Goal: Task Accomplishment & Management: Use online tool/utility

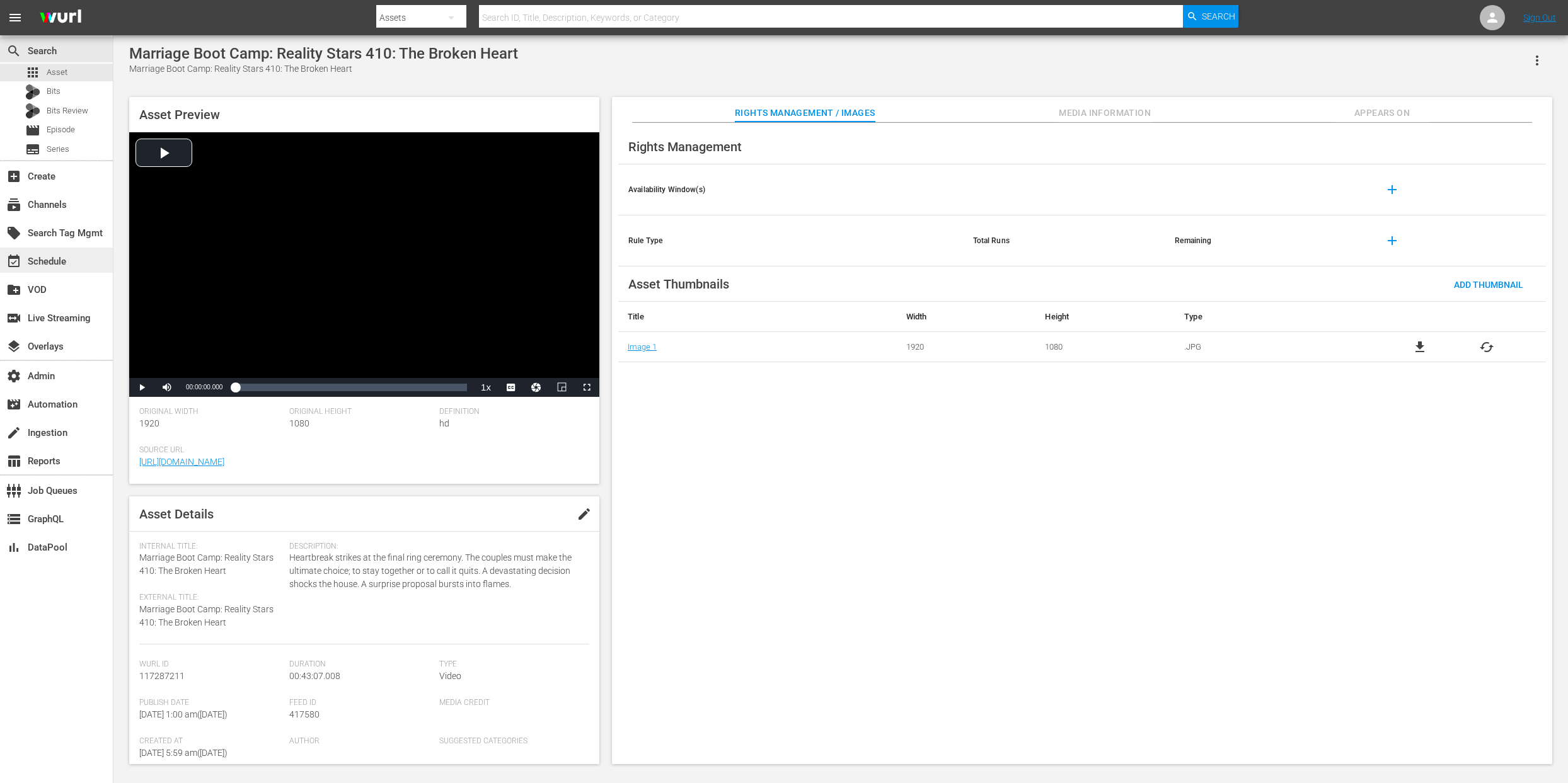
click at [52, 264] on div "event_available Schedule" at bounding box center [35, 260] width 70 height 12
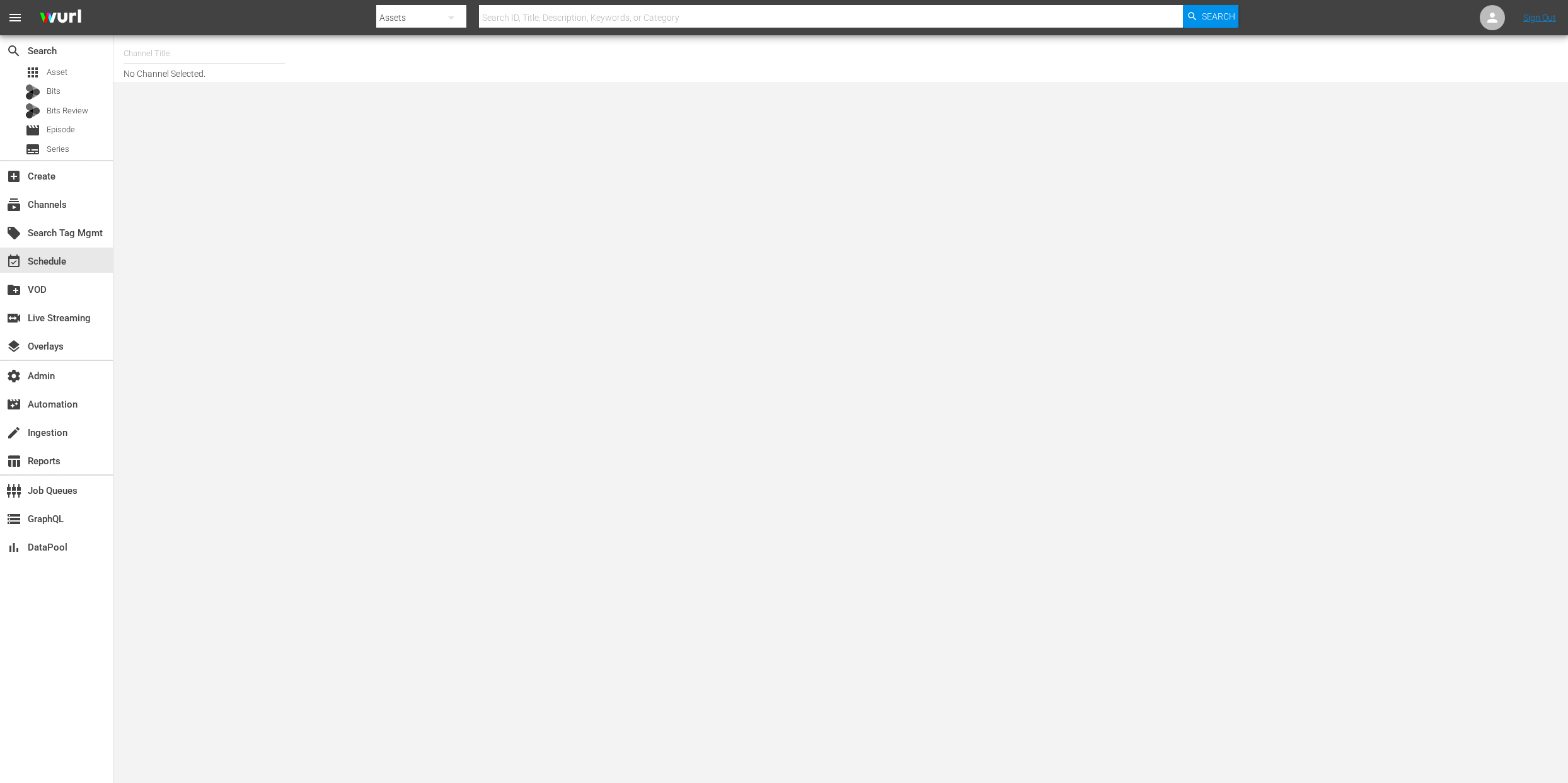
click at [145, 53] on input "text" at bounding box center [204, 53] width 162 height 30
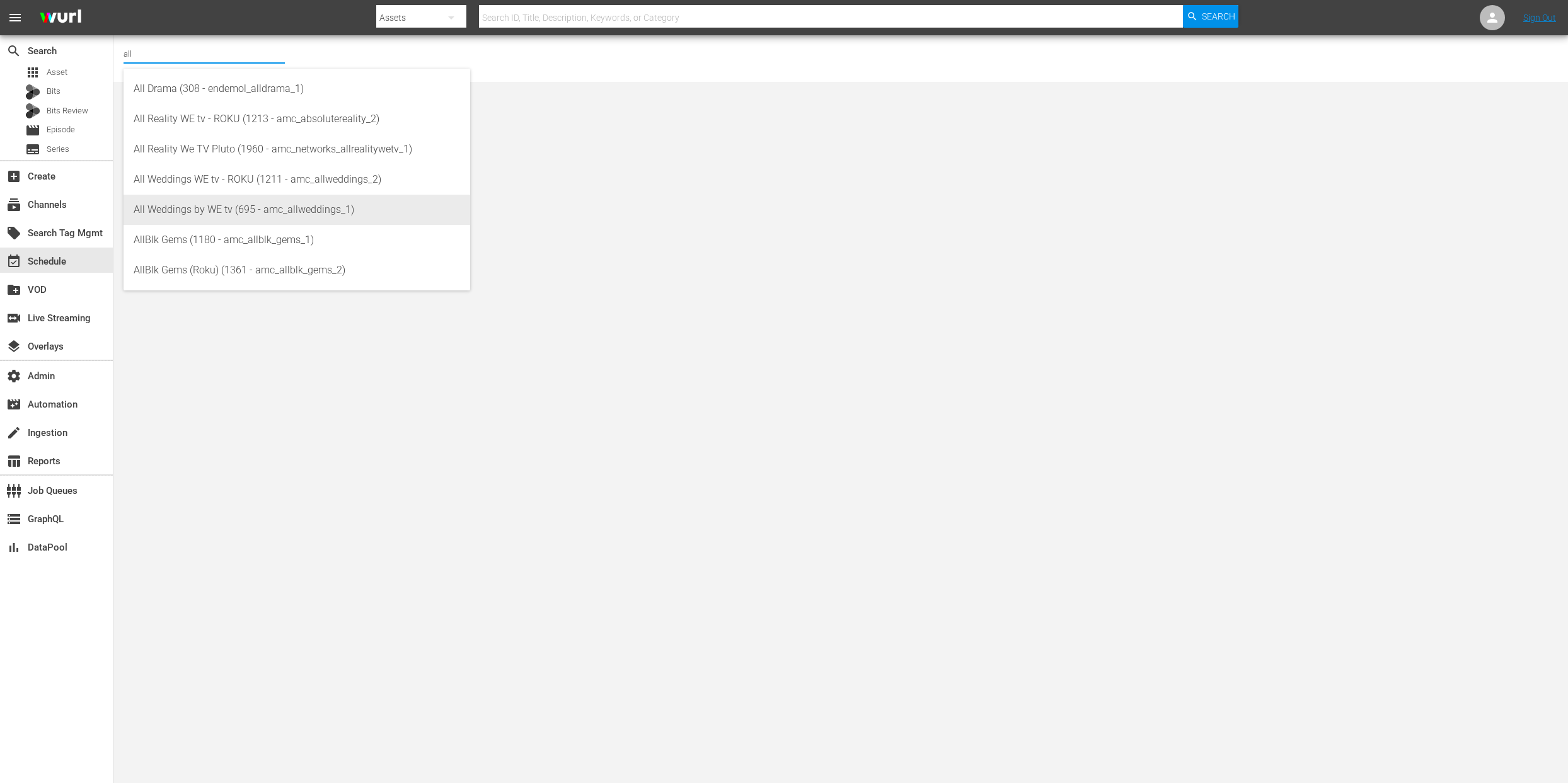
click at [234, 212] on div "All Weddings by WE tv (695 - amc_allweddings_1)" at bounding box center [297, 209] width 326 height 30
type input "All Weddings by WE tv (695 - amc_allweddings_1)"
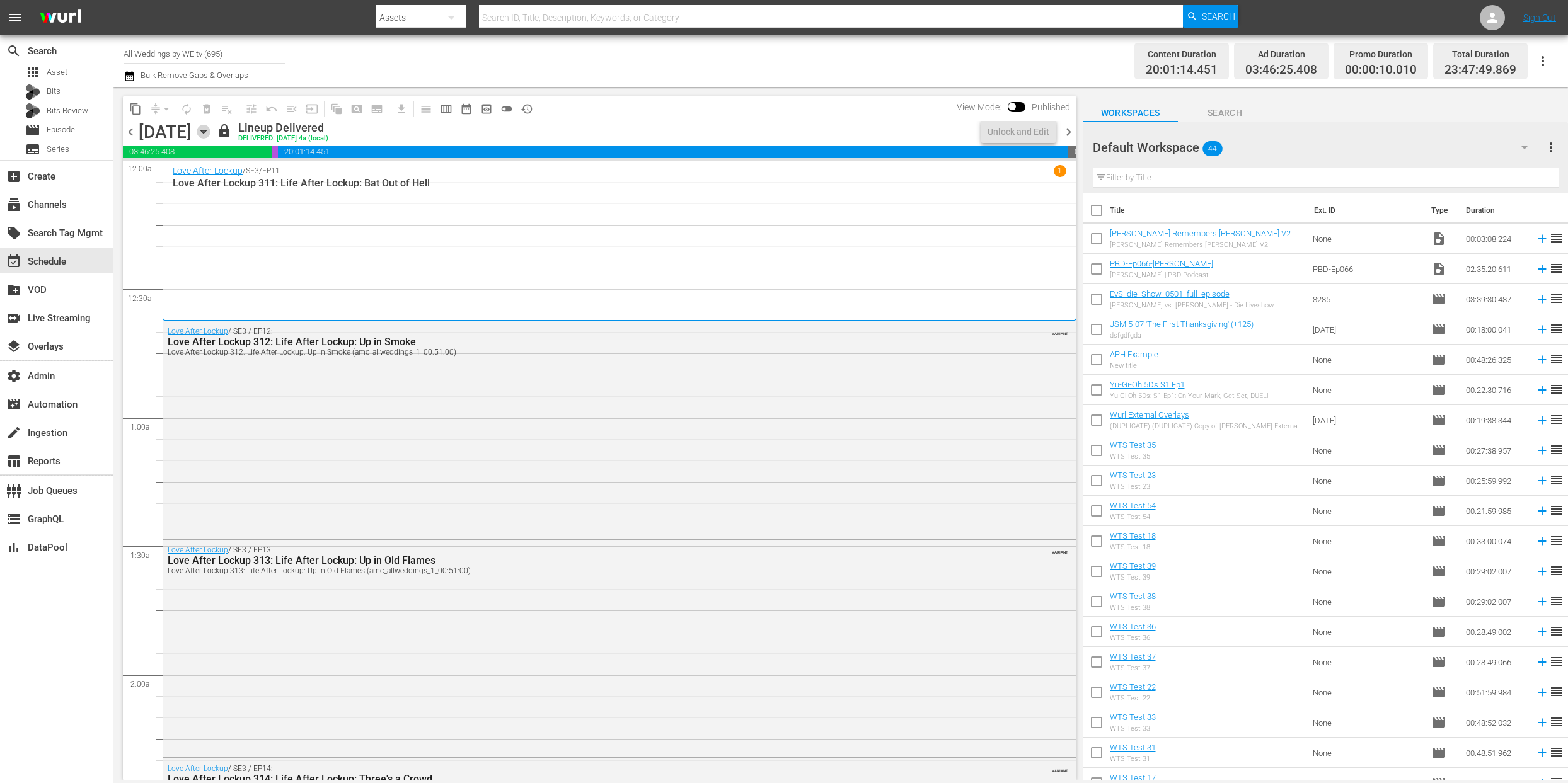
click at [206, 130] on icon "button" at bounding box center [203, 132] width 6 height 3
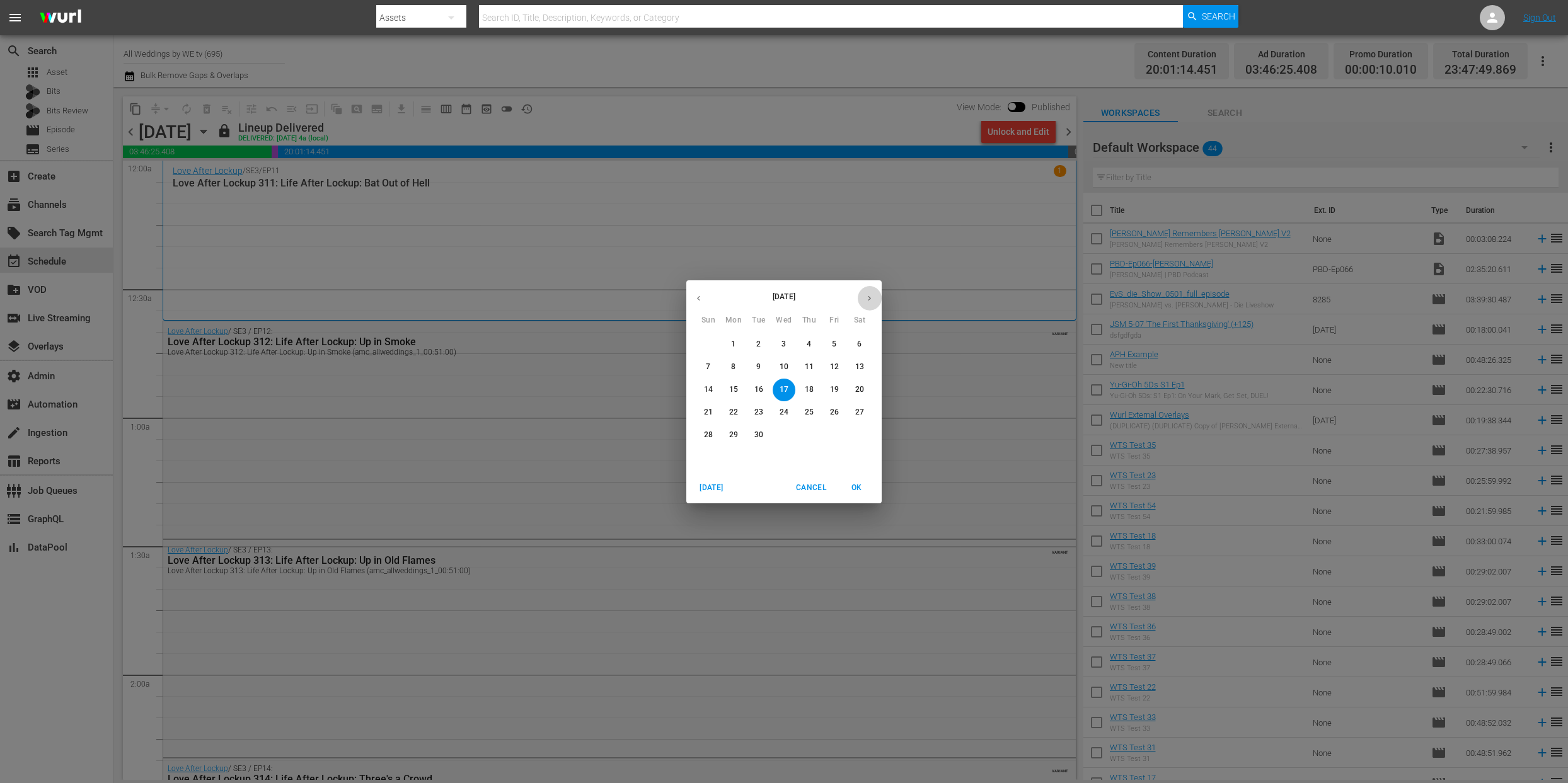
click at [869, 295] on icon "button" at bounding box center [869, 298] width 10 height 10
click at [814, 346] on span "2" at bounding box center [809, 344] width 23 height 11
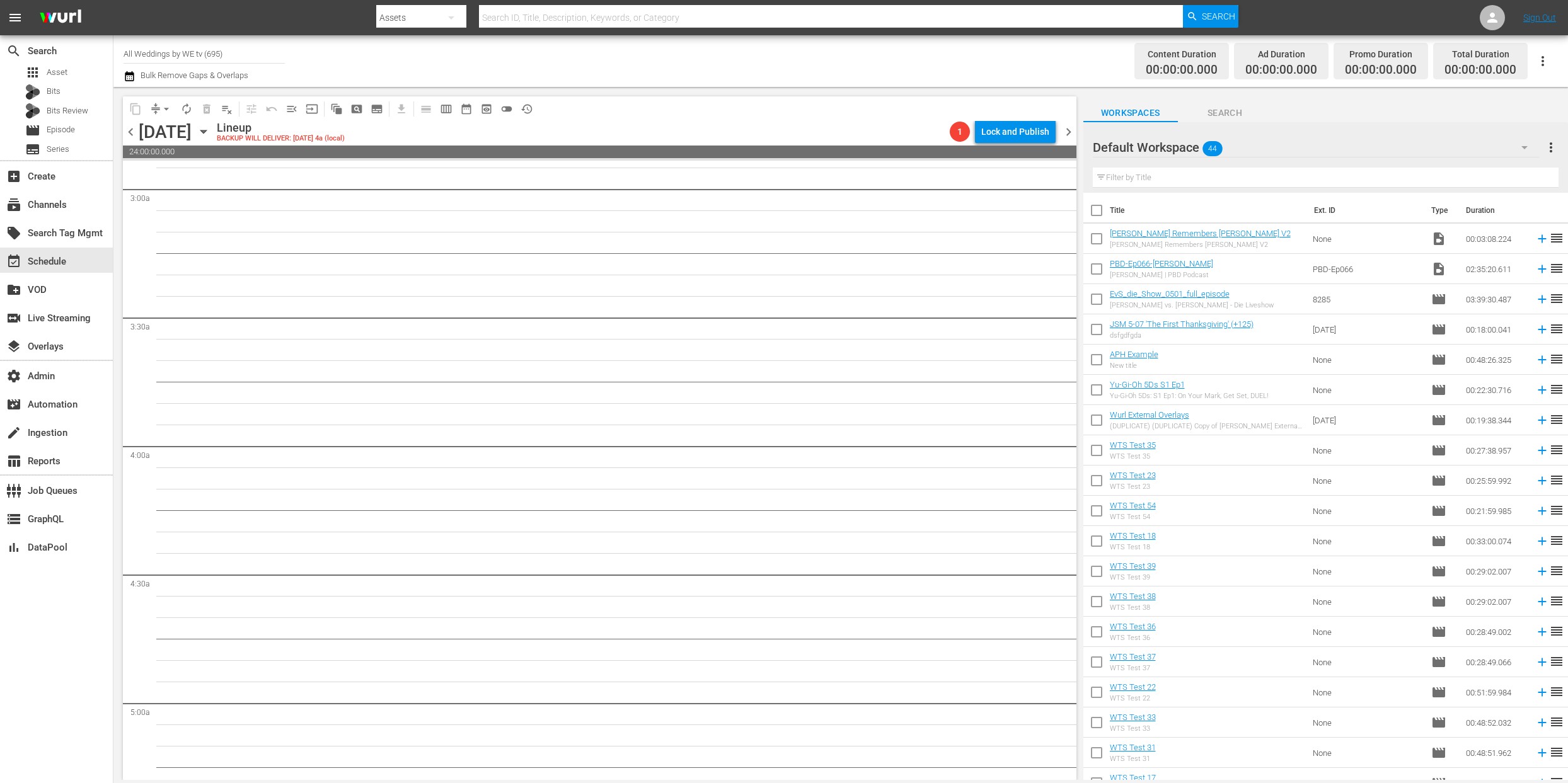
scroll to position [763, 0]
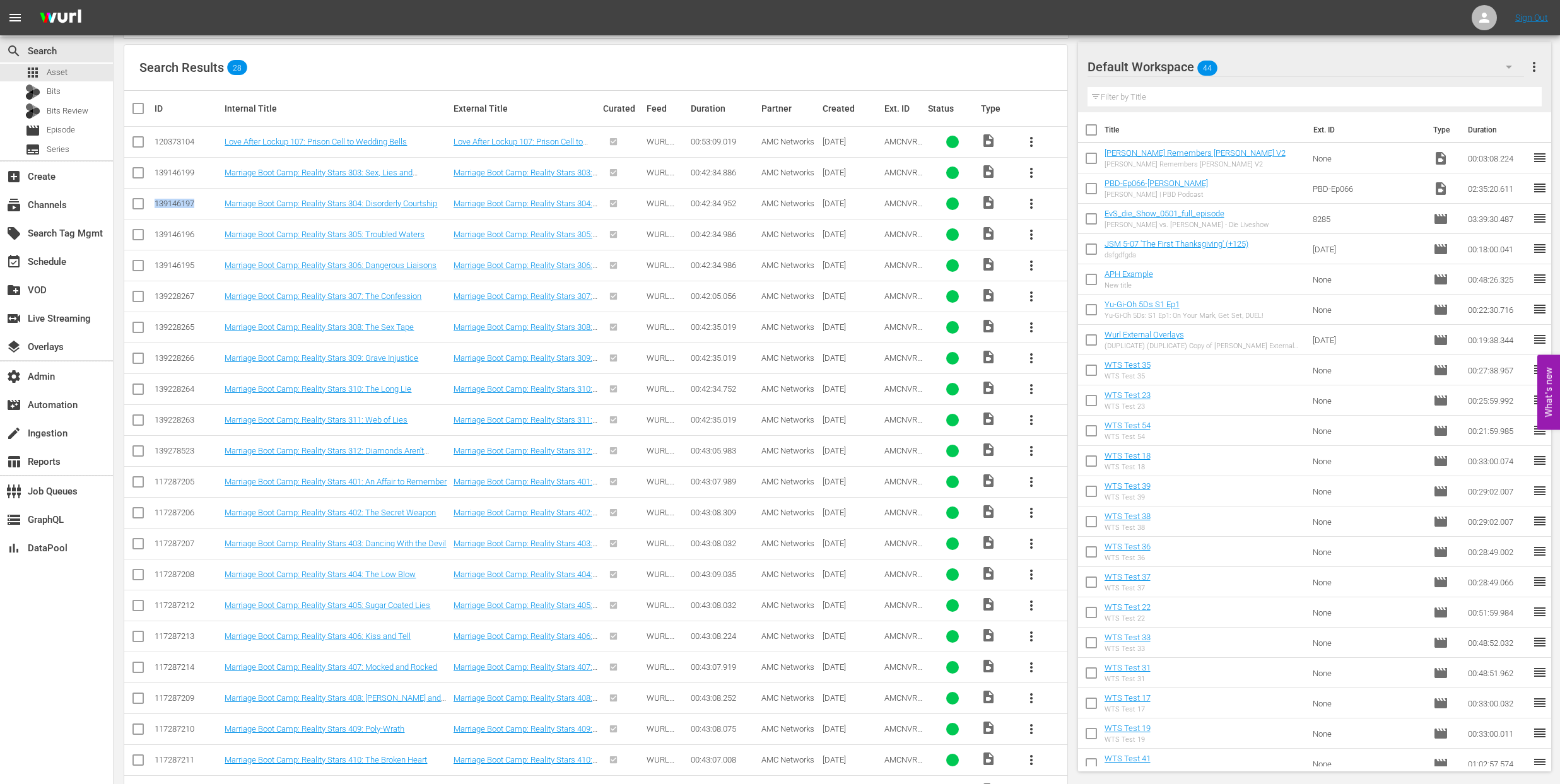
scroll to position [163, 0]
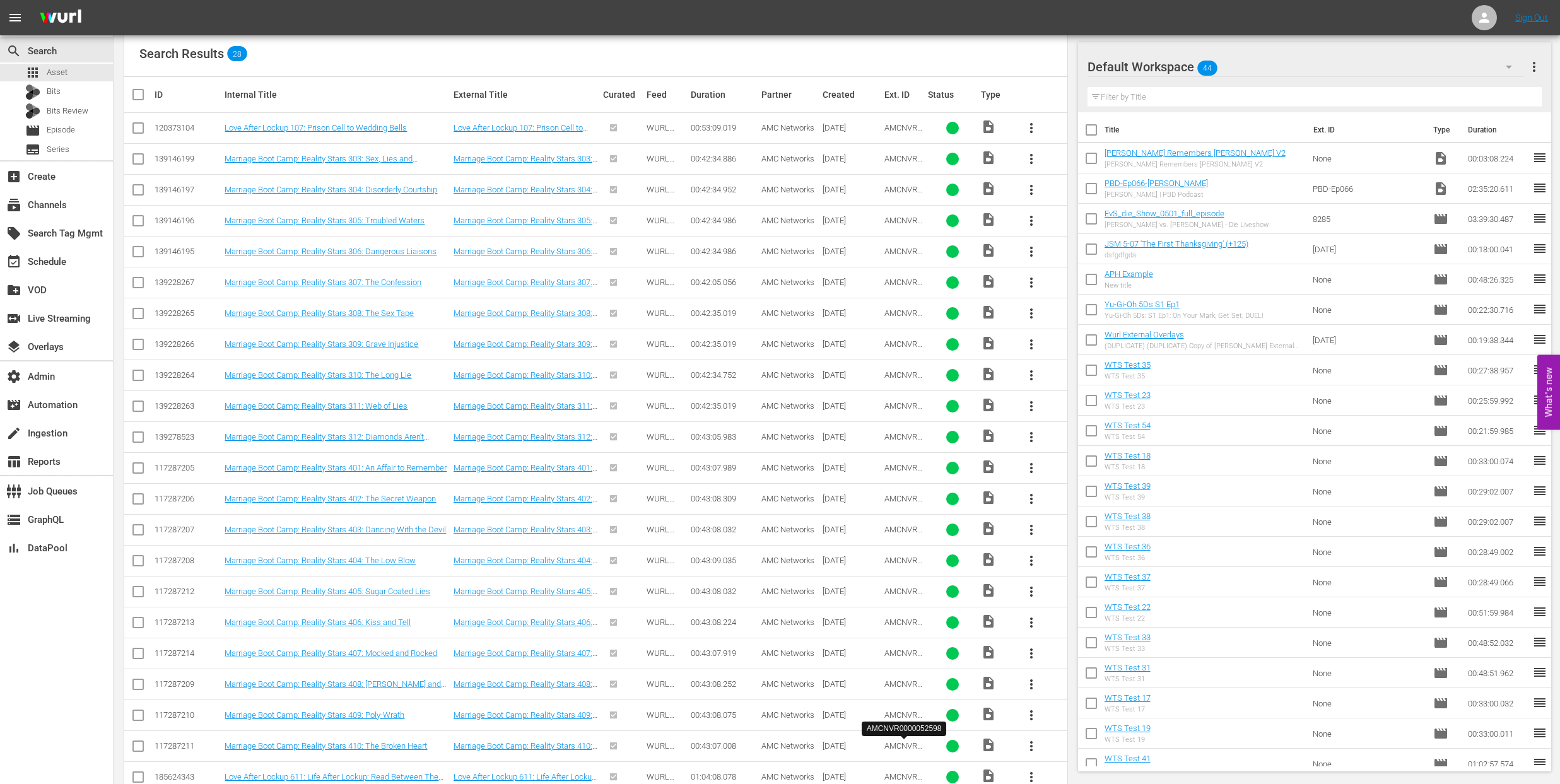
click at [901, 745] on span "AMCNVR0000052598" at bounding box center [904, 750] width 39 height 19
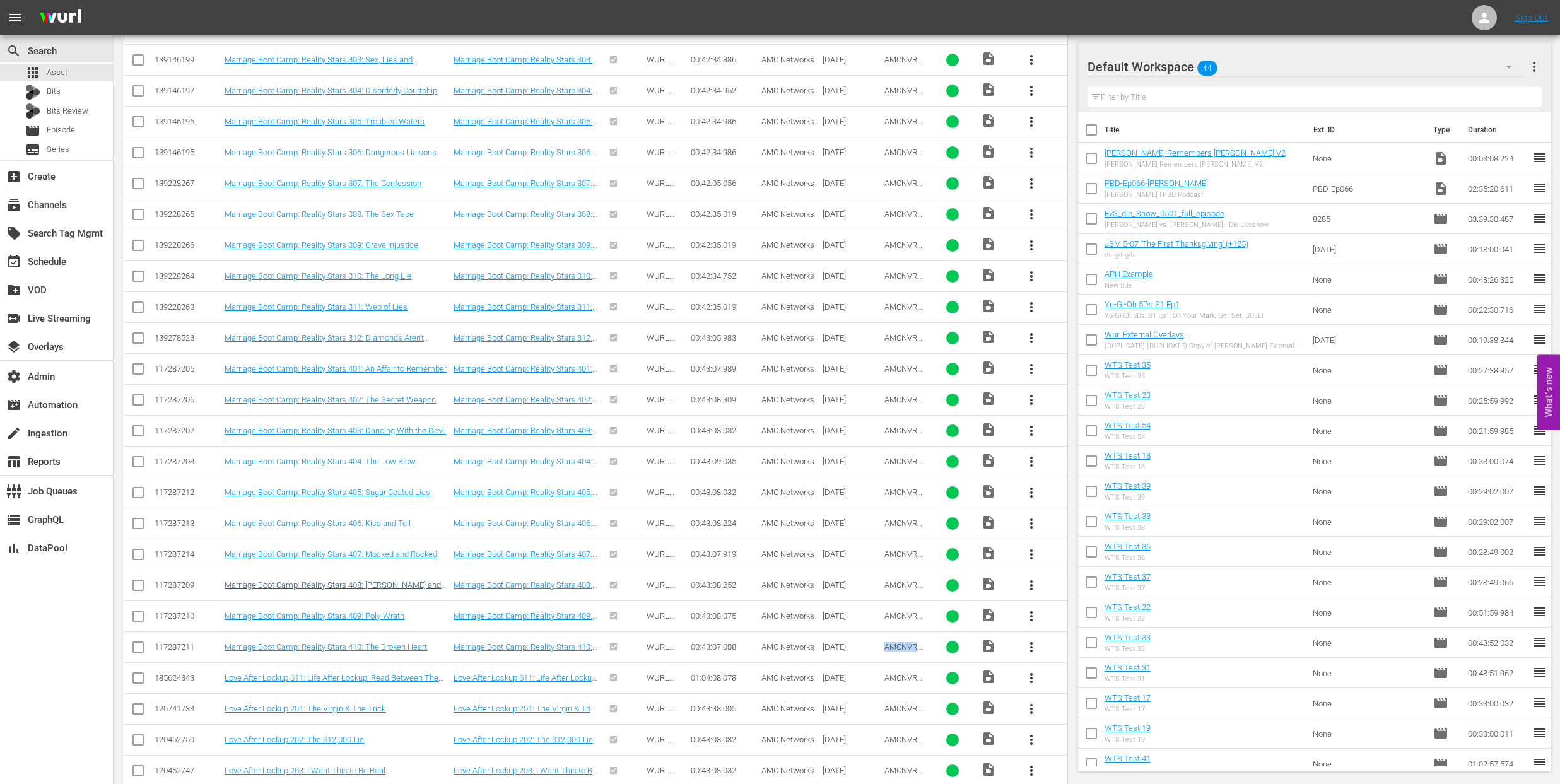
scroll to position [380, 0]
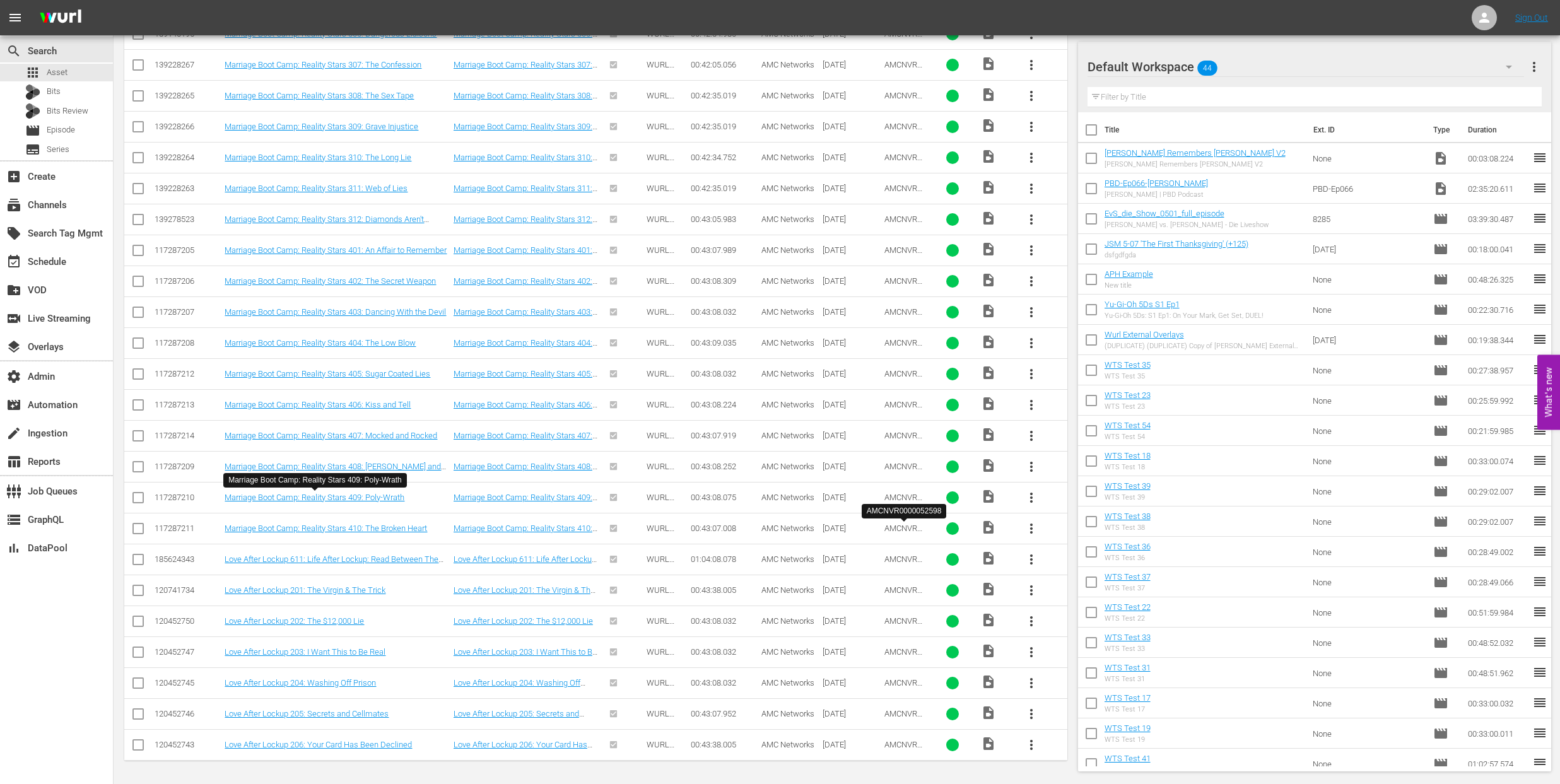
click at [893, 527] on span "AMCNVR0000052598" at bounding box center [904, 532] width 39 height 19
copy span "AMCNVR0000052598"
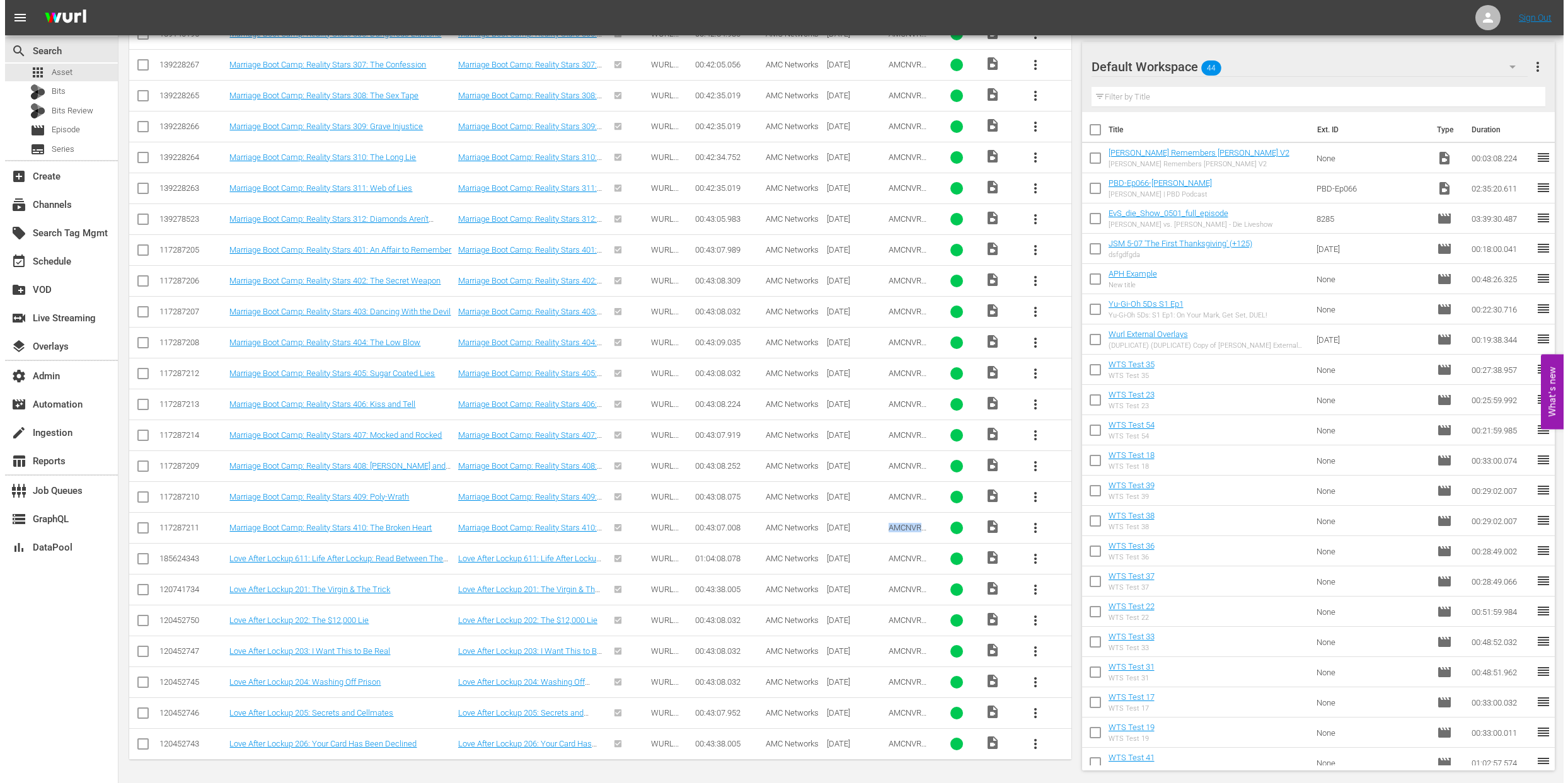
scroll to position [0, 0]
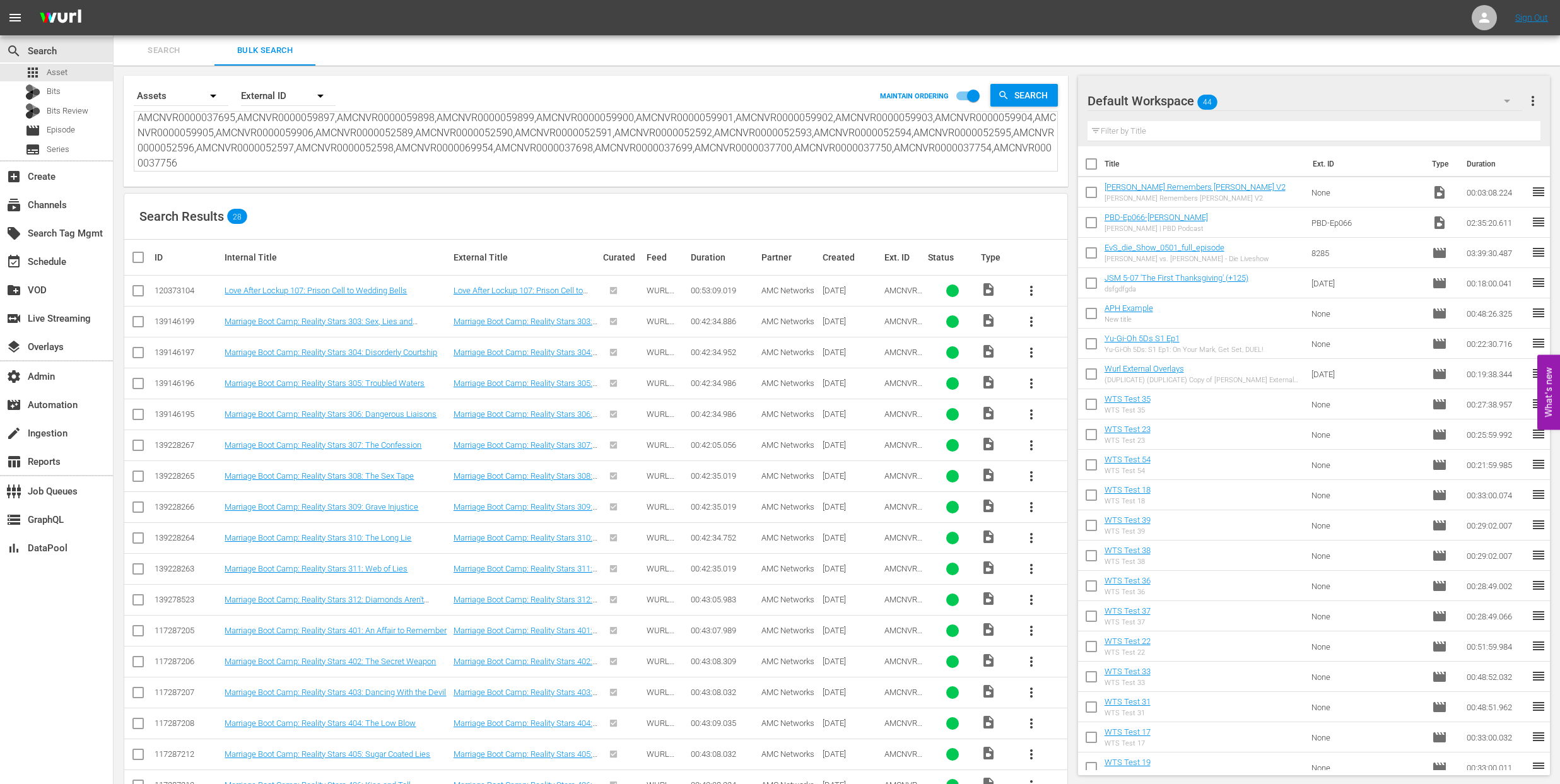
click at [161, 52] on span "Search" at bounding box center [164, 50] width 86 height 14
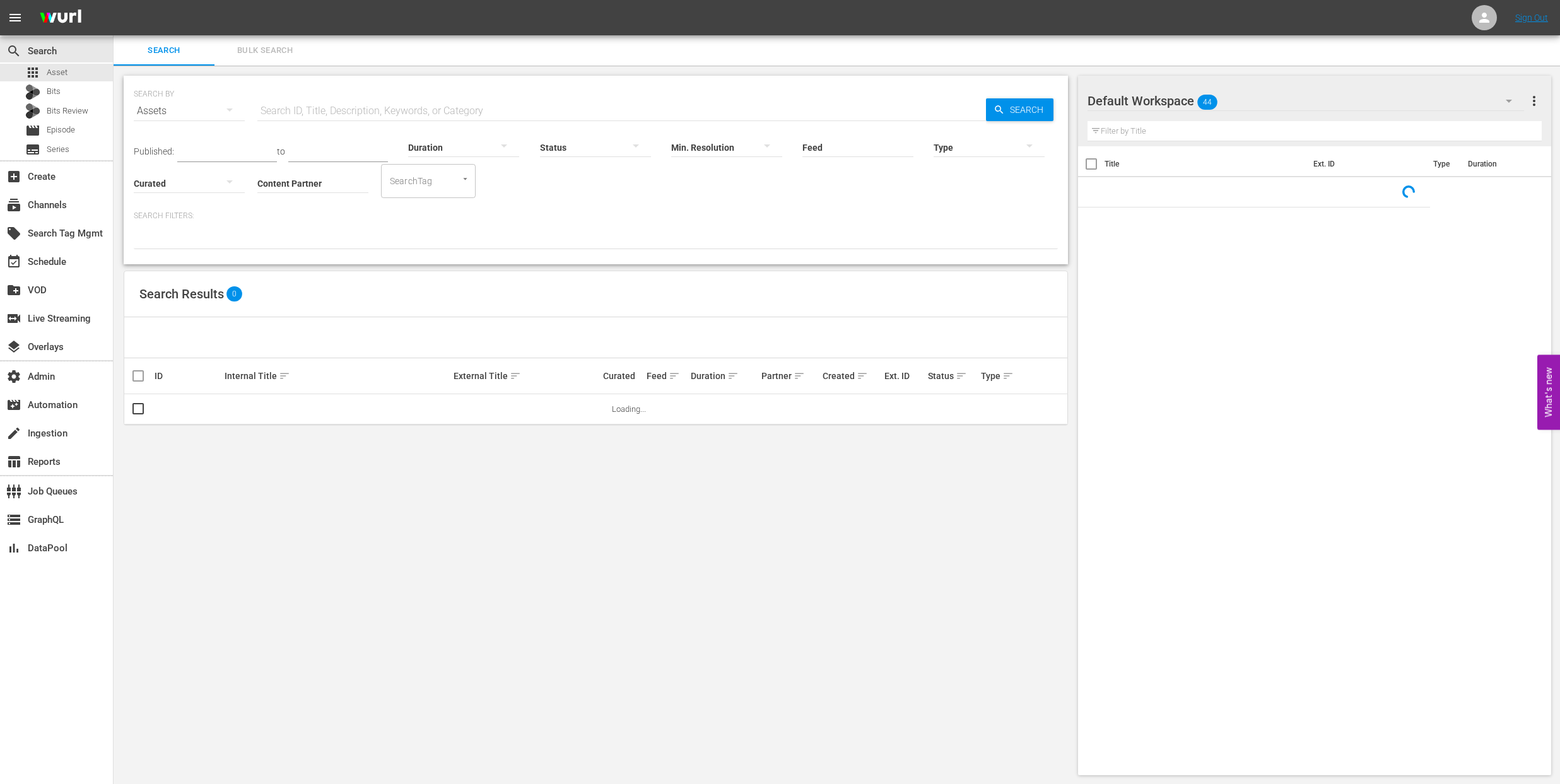
click at [337, 112] on input "text" at bounding box center [622, 111] width 729 height 30
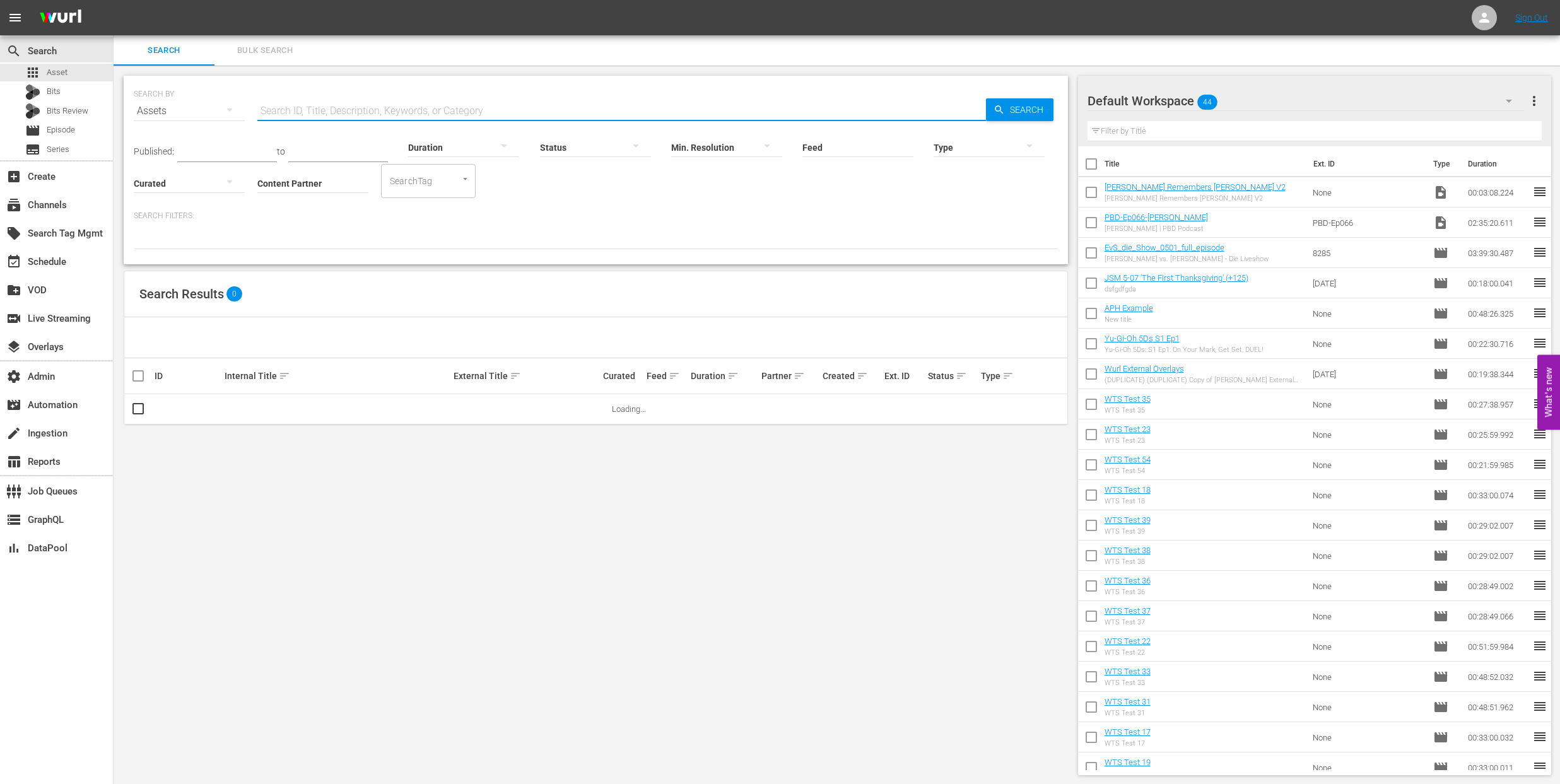
paste input "AMCNVR0000052598"
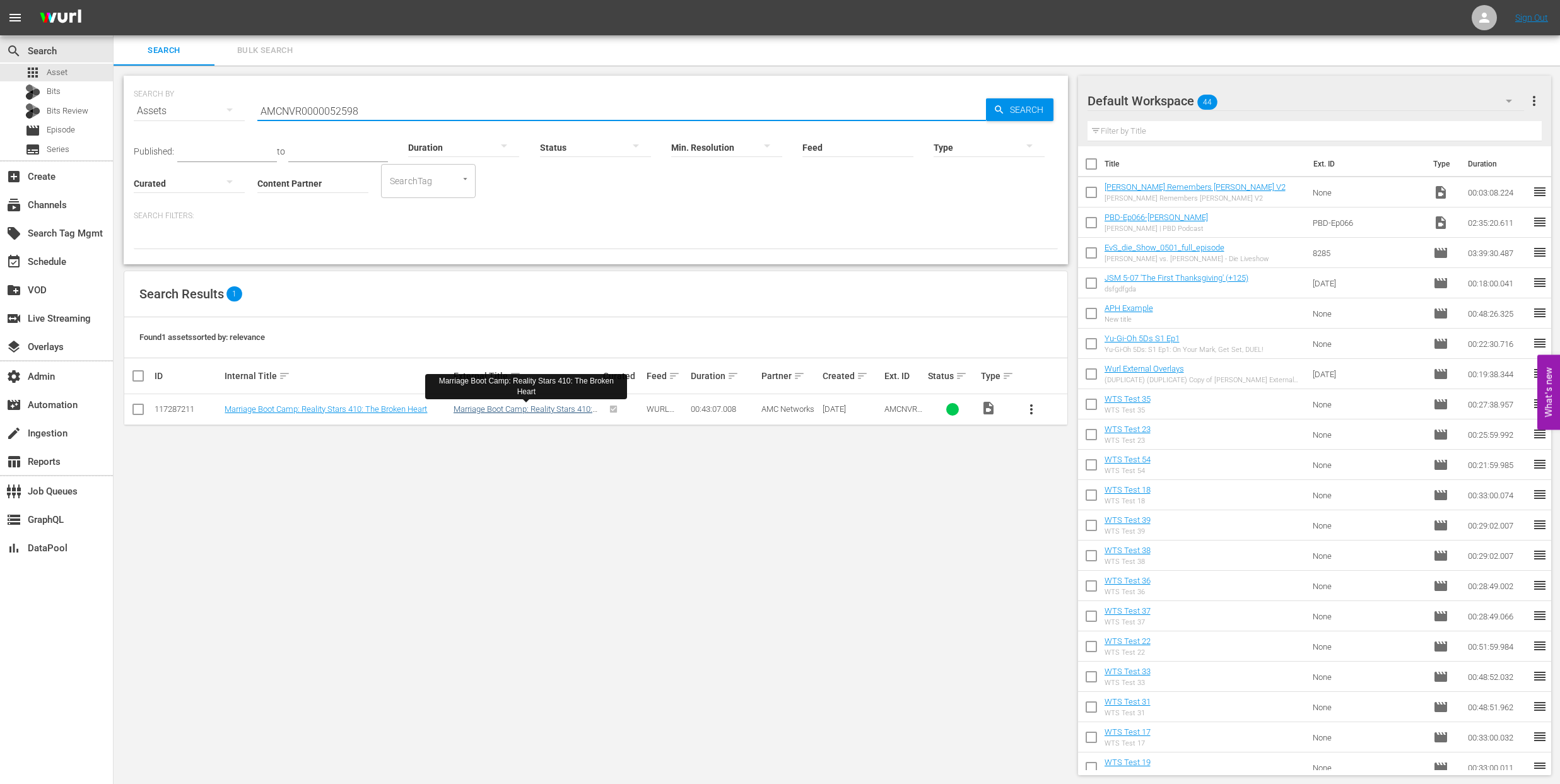
type input "AMCNVR0000052598"
click at [552, 411] on link "Marriage Boot Camp: Reality Stars 410: The Broken Heart" at bounding box center [523, 413] width 138 height 19
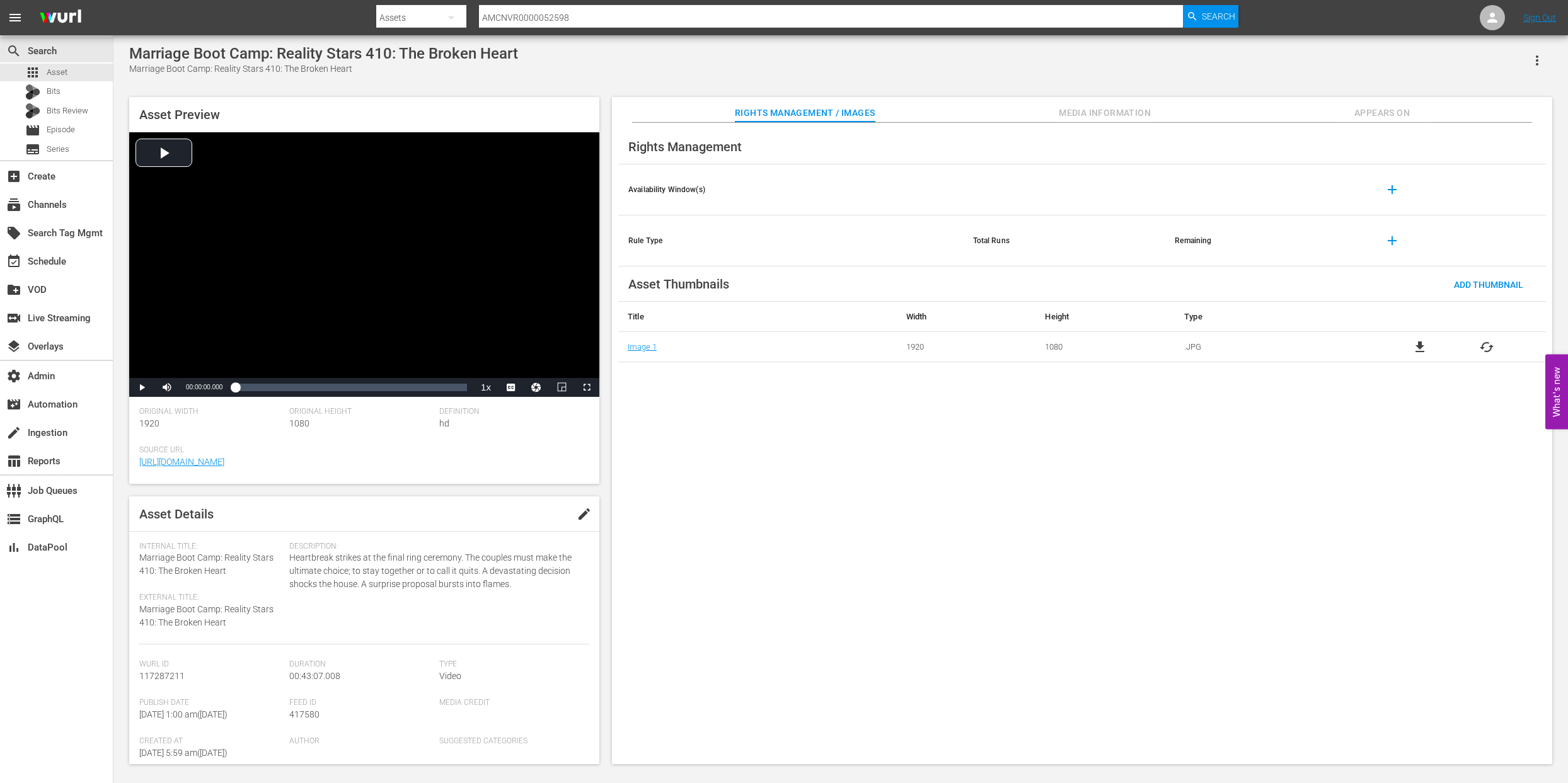
click at [1084, 113] on span "Media Information" at bounding box center [1105, 113] width 94 height 16
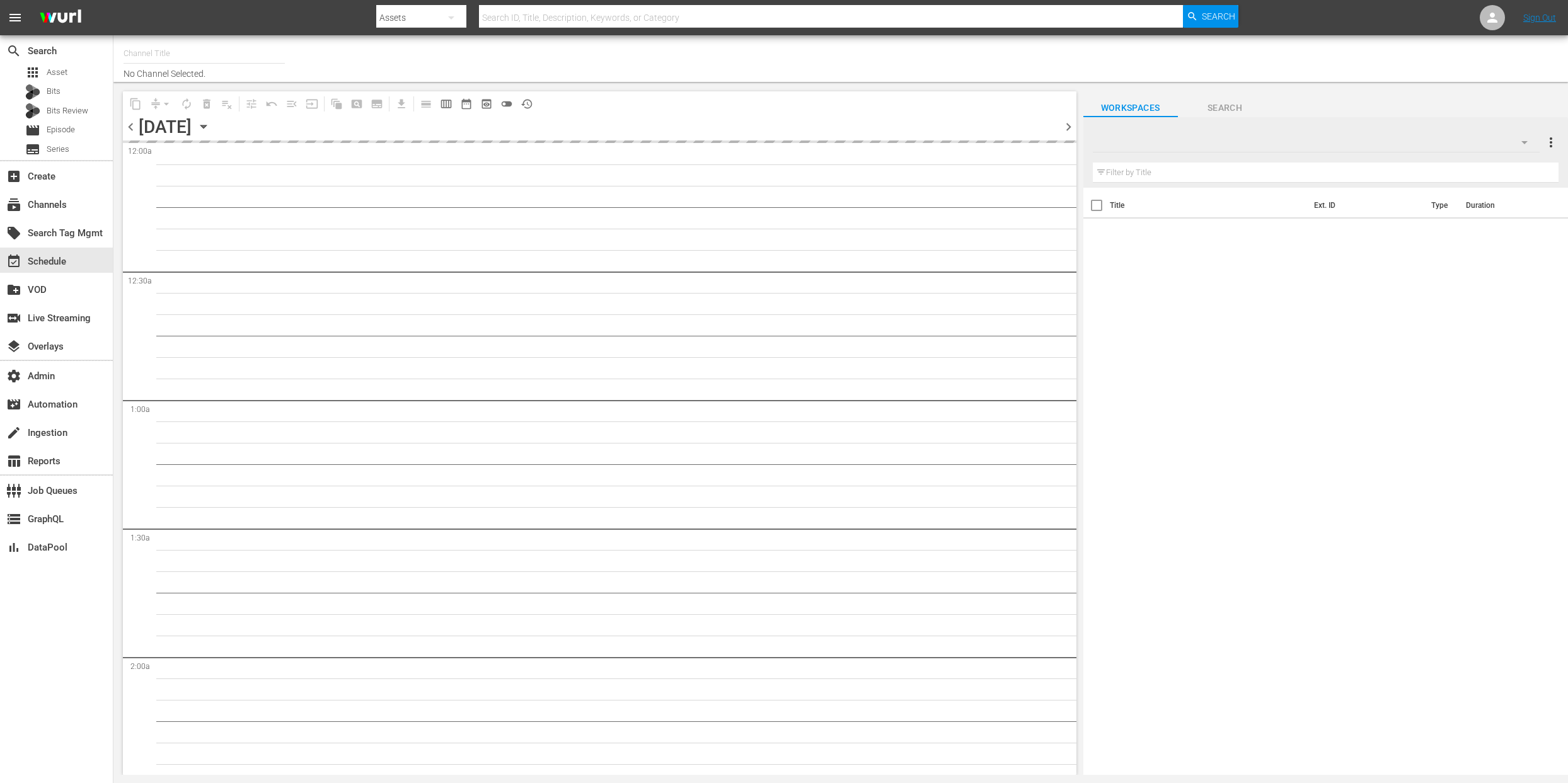
type input "All Weddings by WE tv (695)"
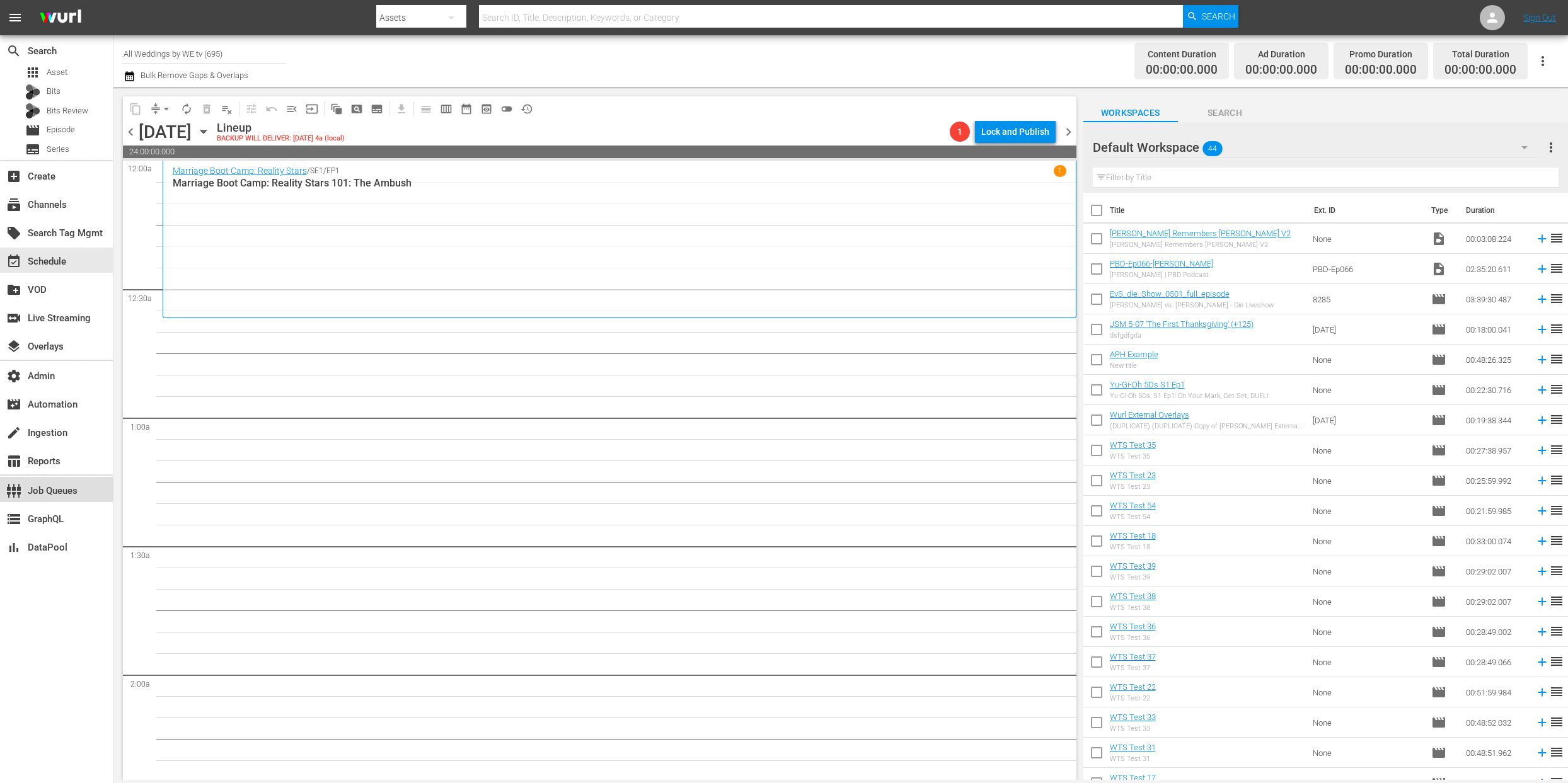
click at [45, 490] on div "settings_input_component Job Queues" at bounding box center [35, 489] width 70 height 12
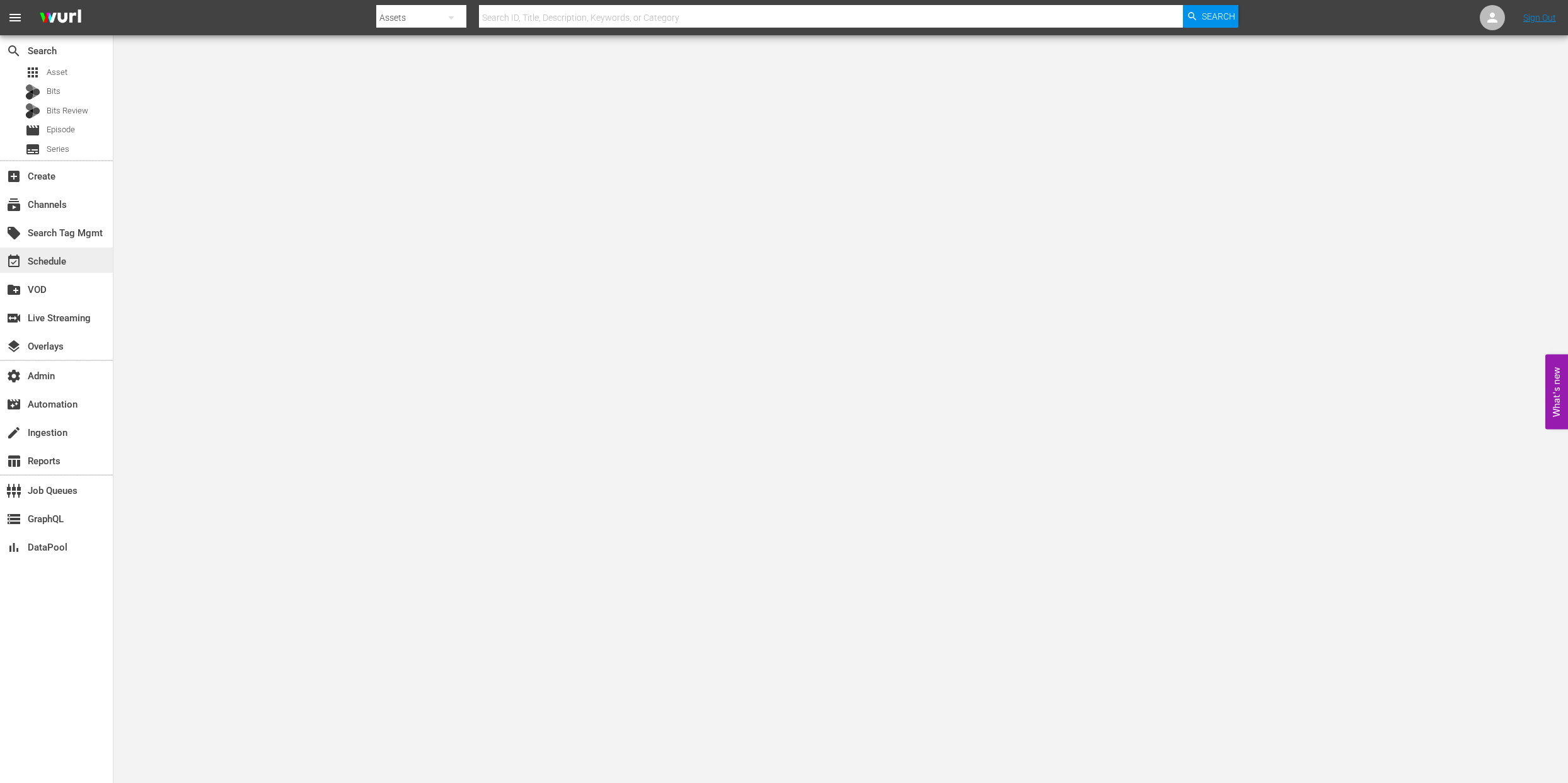
click at [56, 265] on div "event_available Schedule" at bounding box center [35, 260] width 70 height 12
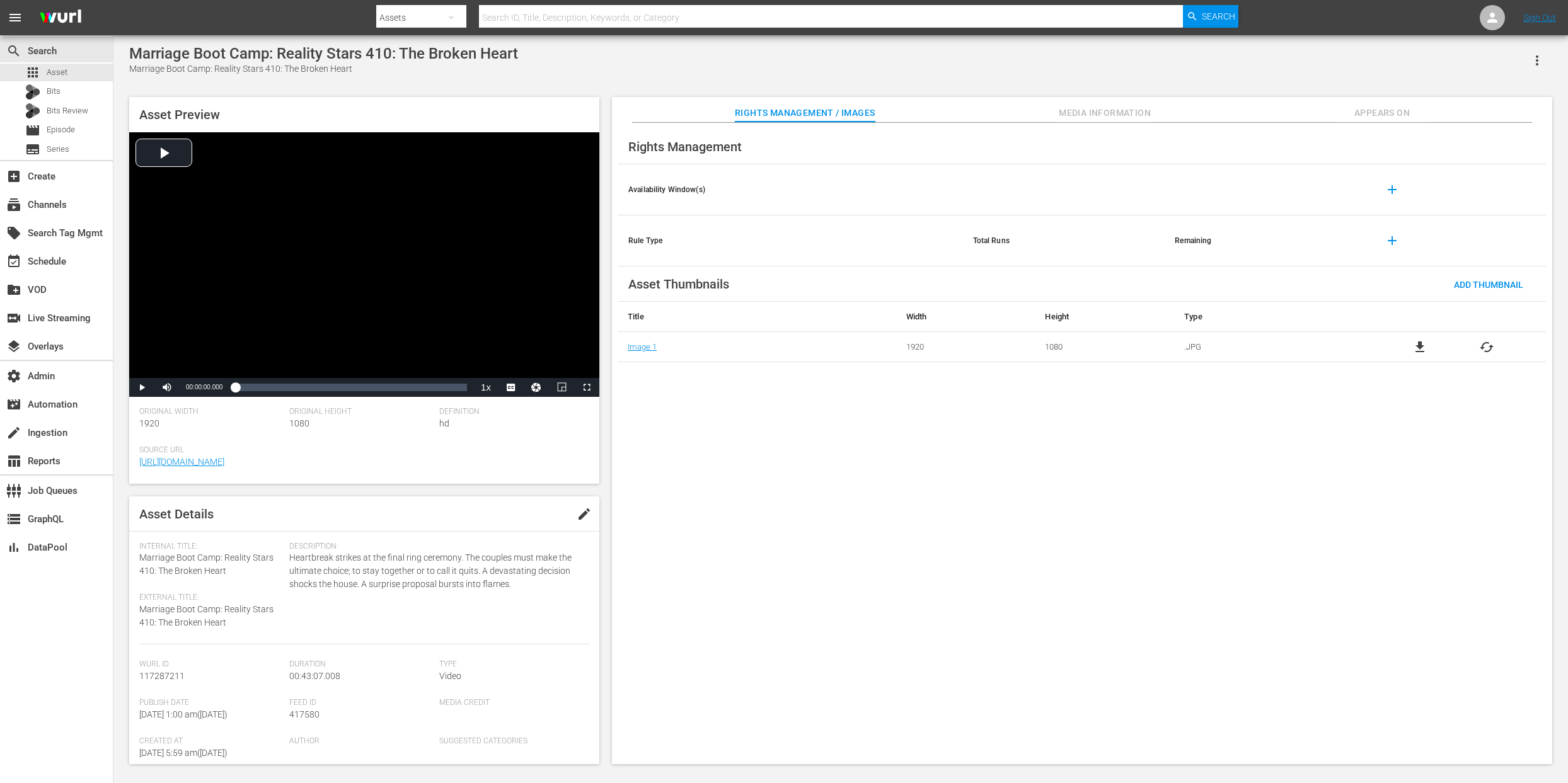
click at [1077, 114] on span "Media Information" at bounding box center [1105, 113] width 94 height 16
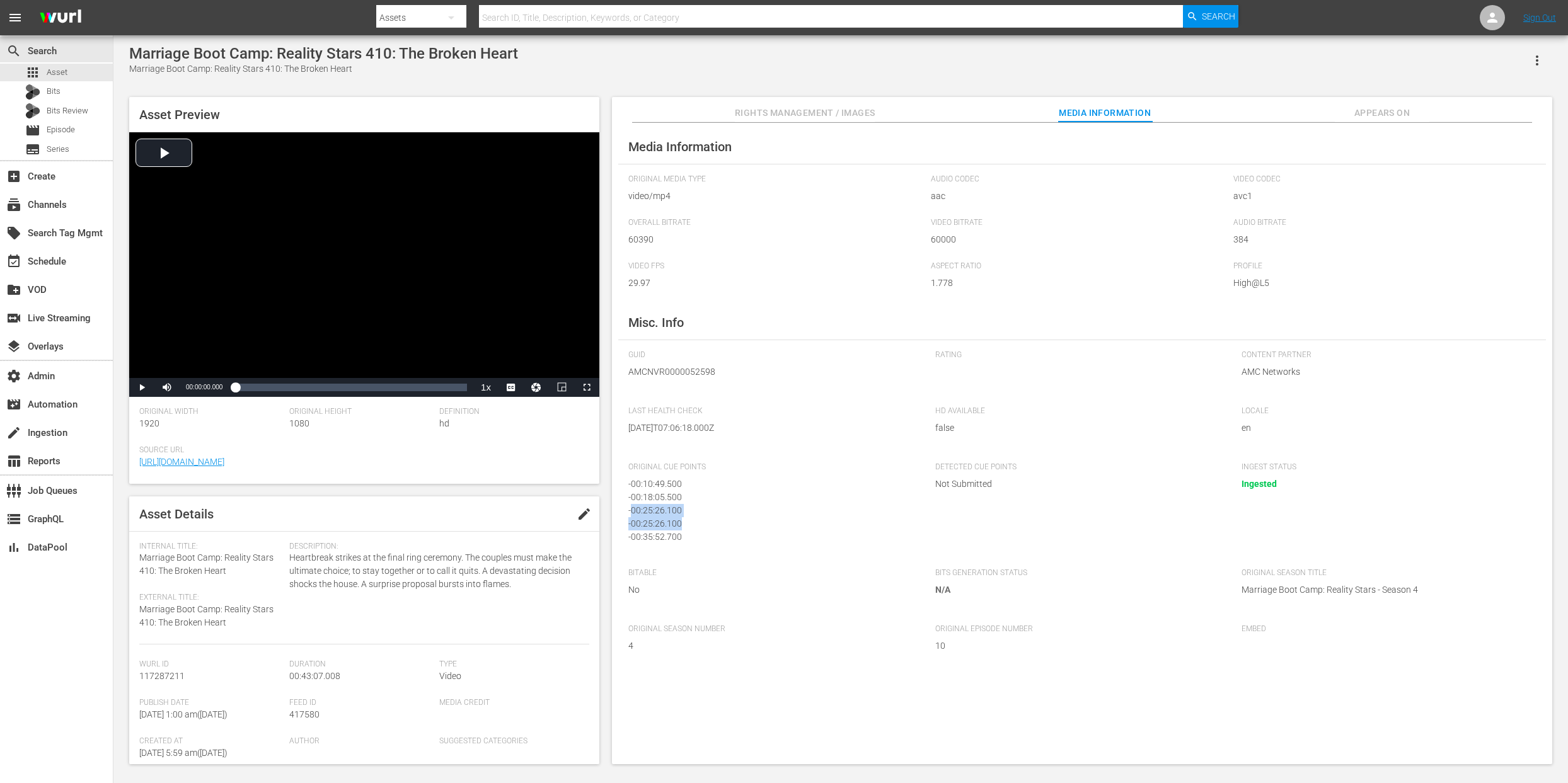
drag, startPoint x: 632, startPoint y: 513, endPoint x: 689, endPoint y: 525, distance: 58.2
click at [689, 525] on div "- 00:10:49.500 - 00:18:05.500 - 00:25:26.100 - 00:25:26.100 - 00:35:52.700" at bounding box center [772, 508] width 288 height 63
click at [683, 371] on span "AMCNVR0000052598" at bounding box center [772, 371] width 288 height 13
copy span "AMCNVR0000052598"
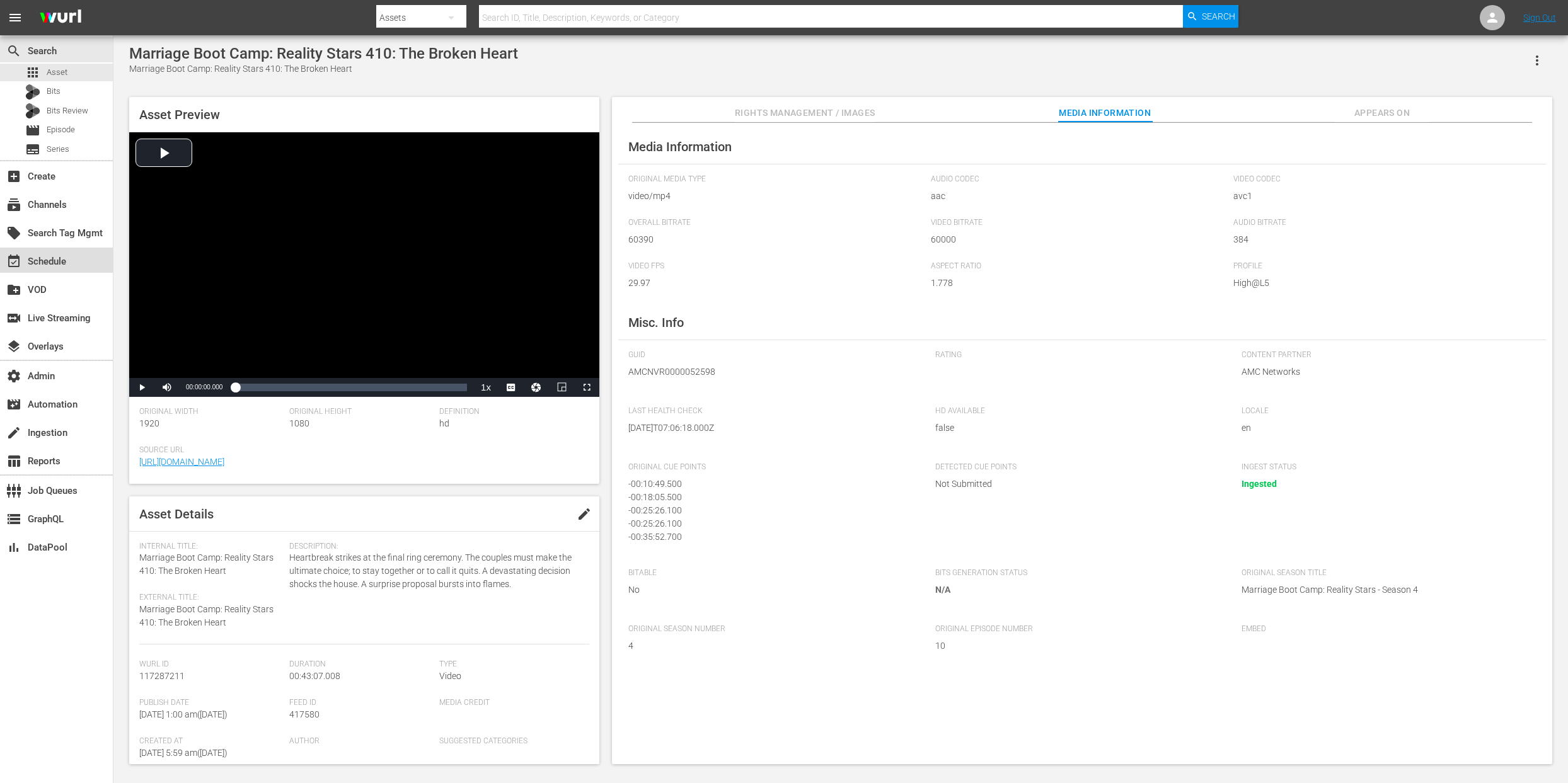
click at [47, 258] on div "event_available Schedule" at bounding box center [35, 260] width 70 height 12
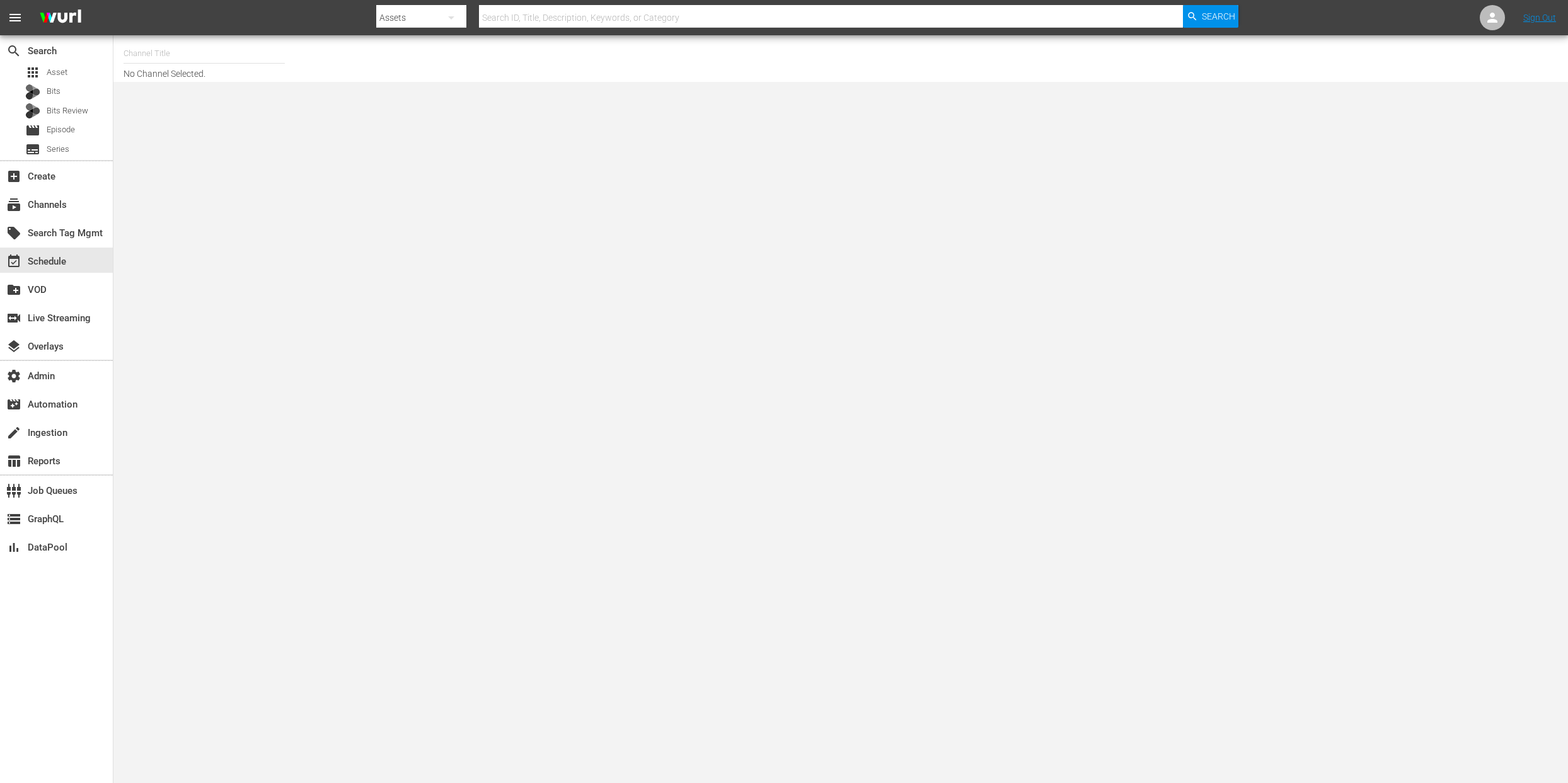
click at [151, 57] on input "text" at bounding box center [204, 53] width 162 height 30
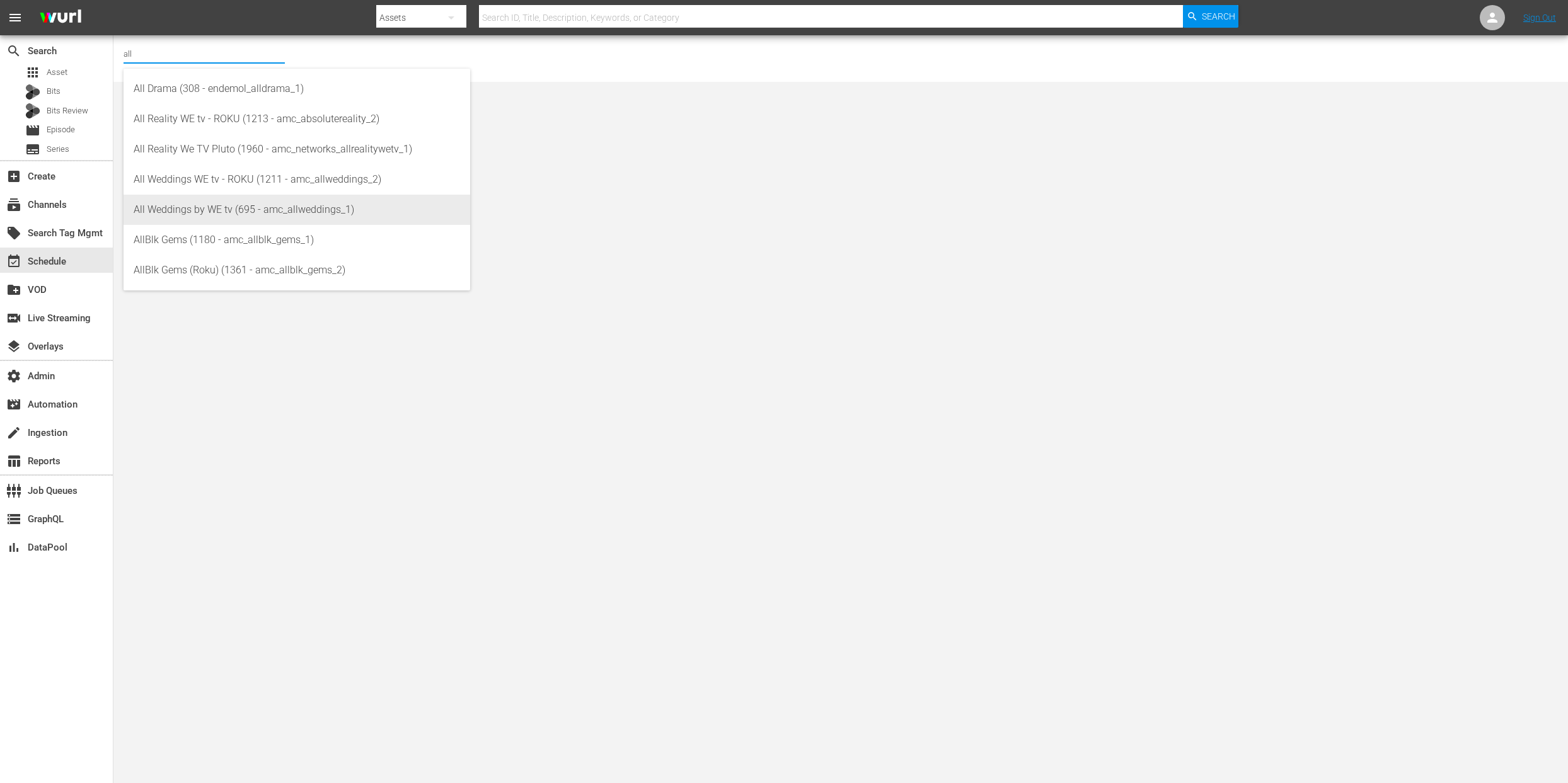
click at [216, 210] on div "All Weddings by WE tv (695 - amc_allweddings_1)" at bounding box center [297, 209] width 326 height 30
type input "All Weddings by WE tv (695 - amc_allweddings_1)"
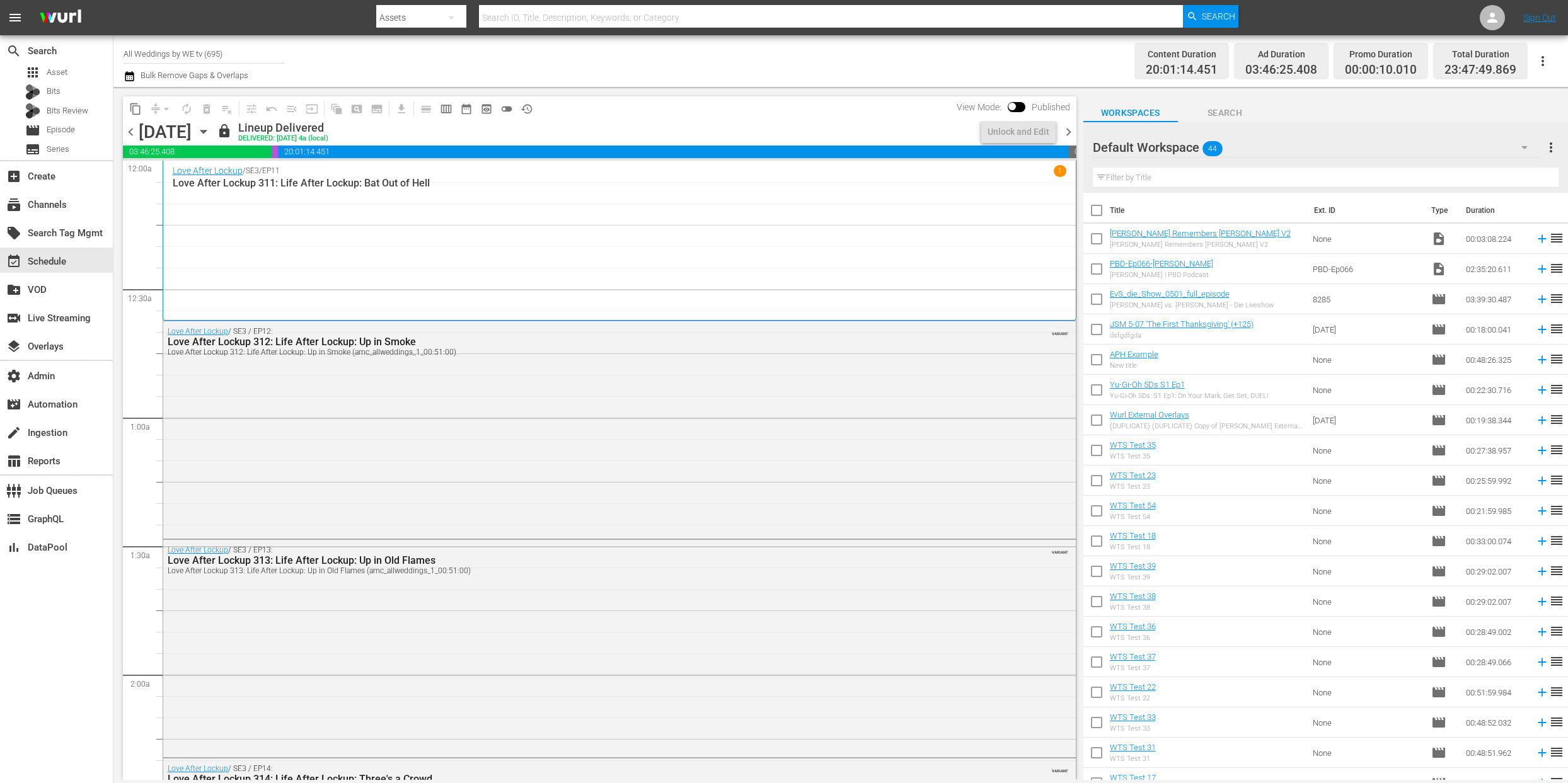
click at [211, 134] on icon "button" at bounding box center [203, 131] width 14 height 14
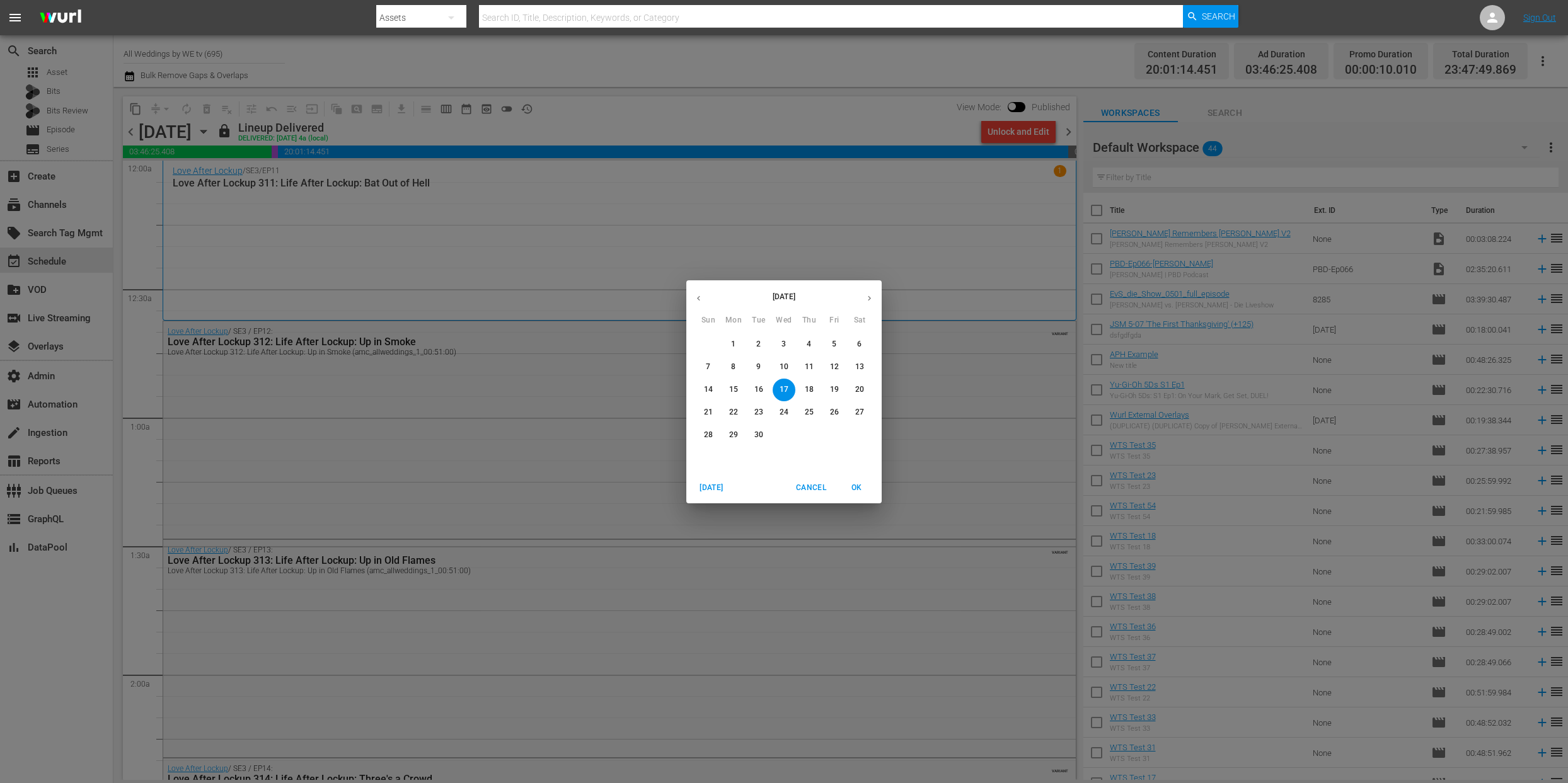
click at [865, 298] on icon "button" at bounding box center [869, 298] width 10 height 10
click at [809, 344] on p "2" at bounding box center [809, 344] width 5 height 11
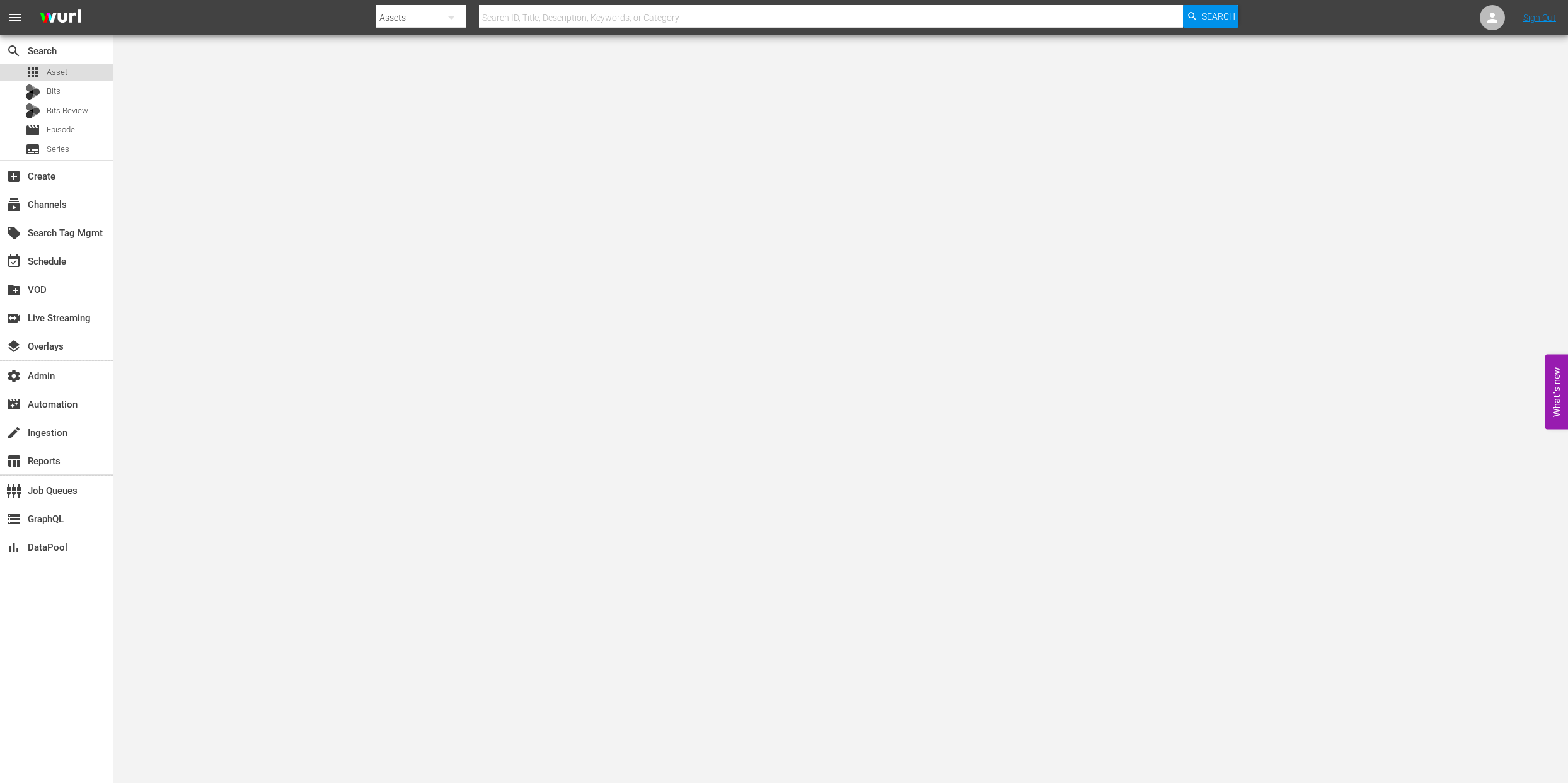
click at [47, 70] on span "Asset" at bounding box center [57, 72] width 21 height 12
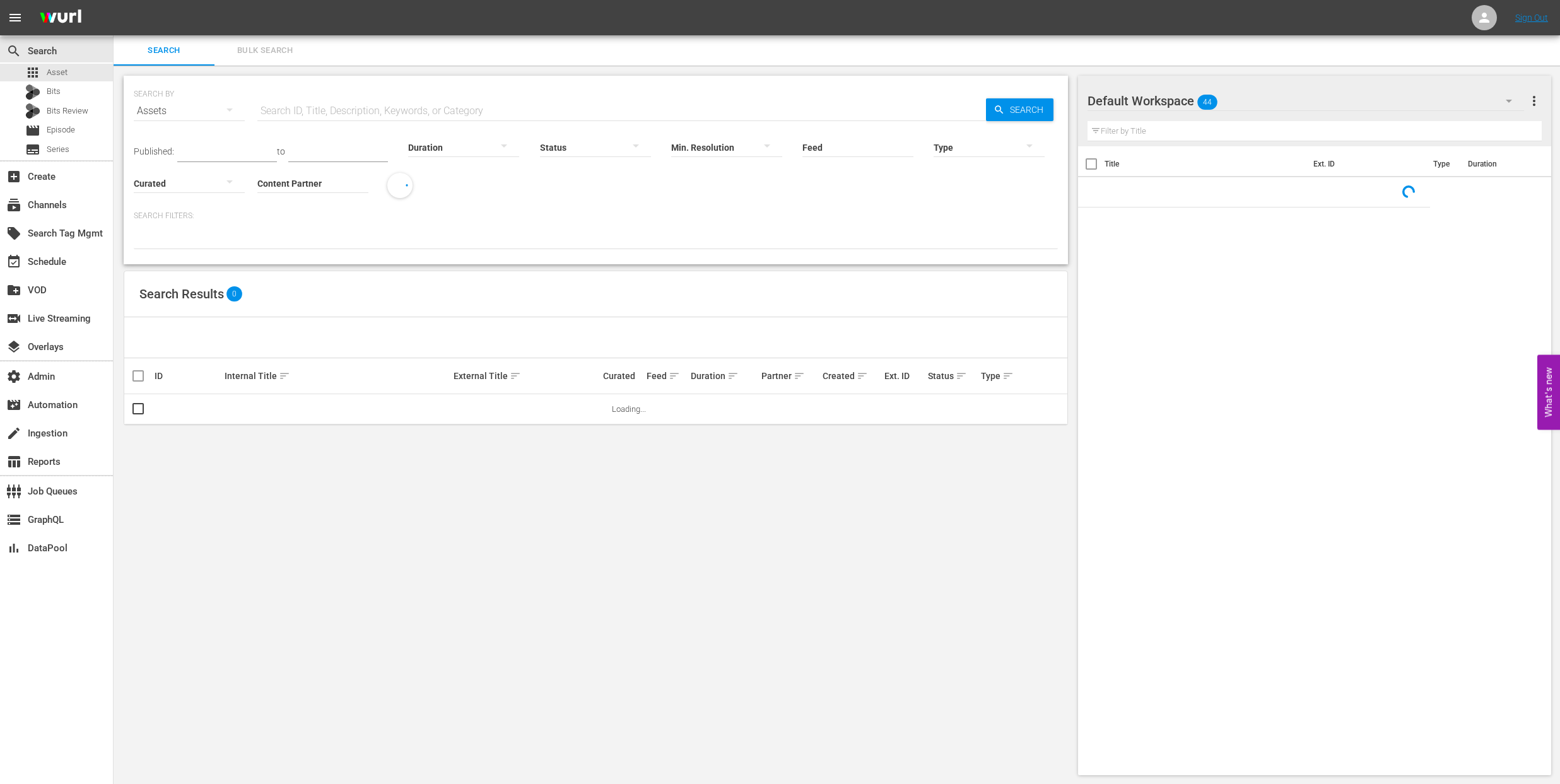
click at [340, 116] on input "text" at bounding box center [622, 111] width 729 height 30
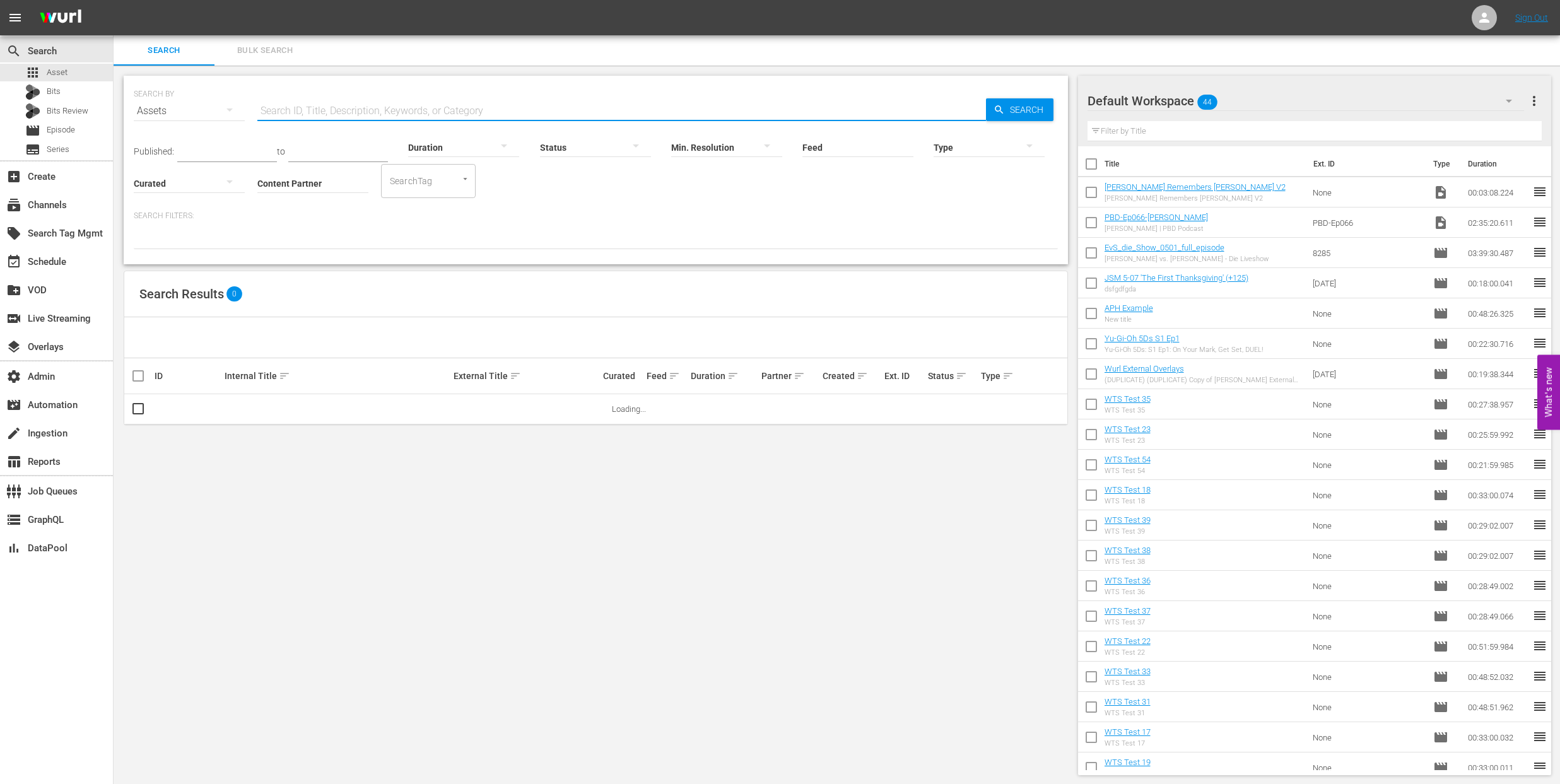
paste input "117287211"
type input "117287211"
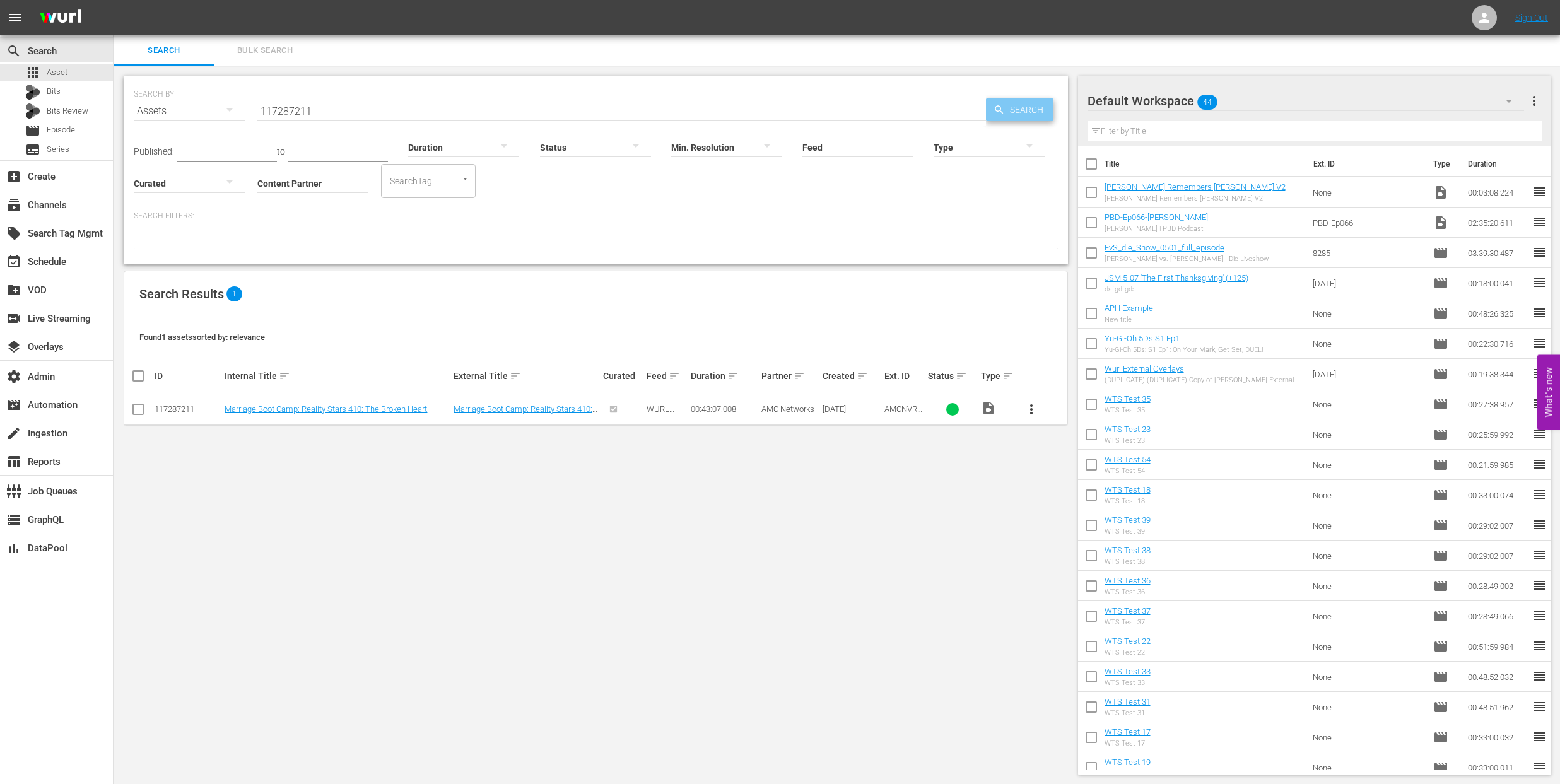
click at [1022, 110] on span "Search" at bounding box center [1029, 109] width 49 height 23
click at [526, 411] on link "Marriage Boot Camp: Reality Stars 410: The Broken Heart" at bounding box center [523, 413] width 138 height 19
